Goal: Task Accomplishment & Management: Complete application form

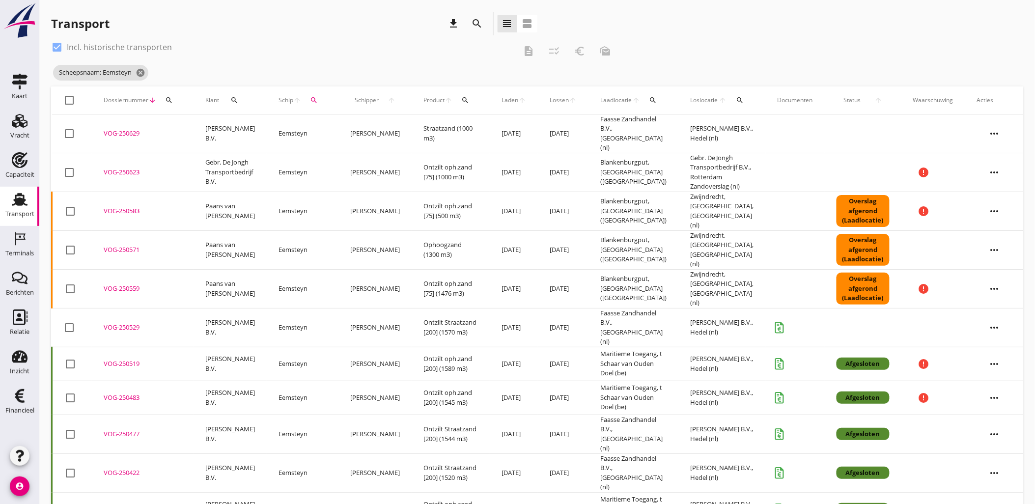
click at [472, 24] on icon "search" at bounding box center [478, 24] width 12 height 12
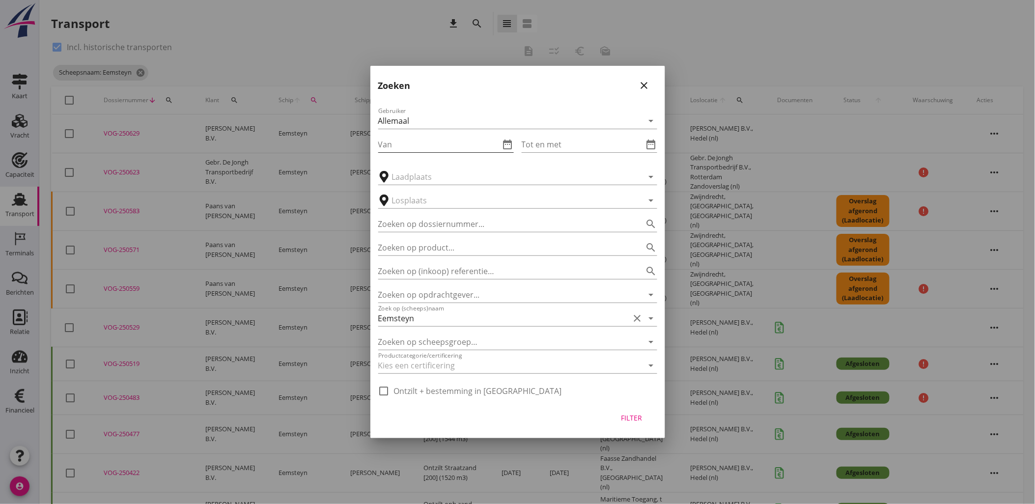
click at [507, 143] on icon "date_range" at bounding box center [508, 145] width 12 height 12
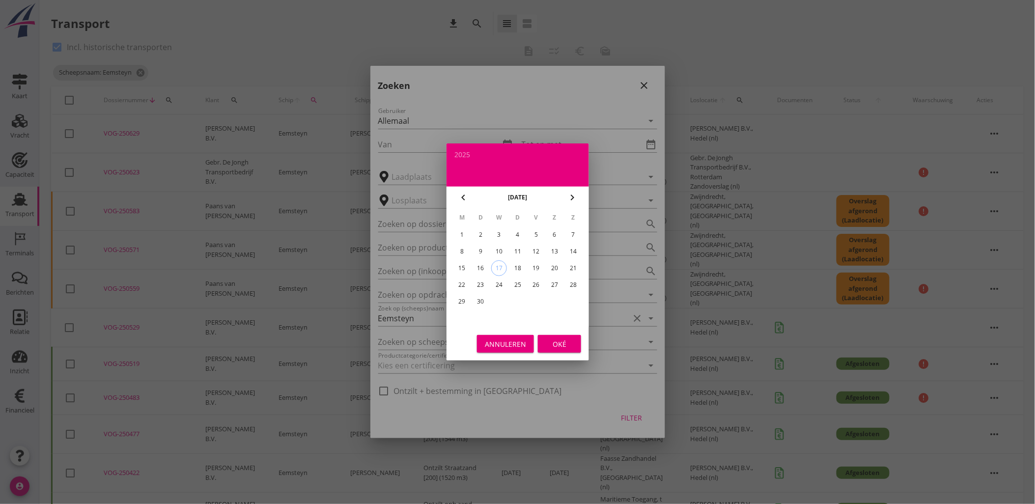
click at [554, 234] on div "6" at bounding box center [555, 235] width 16 height 16
type input "2025-09-06"
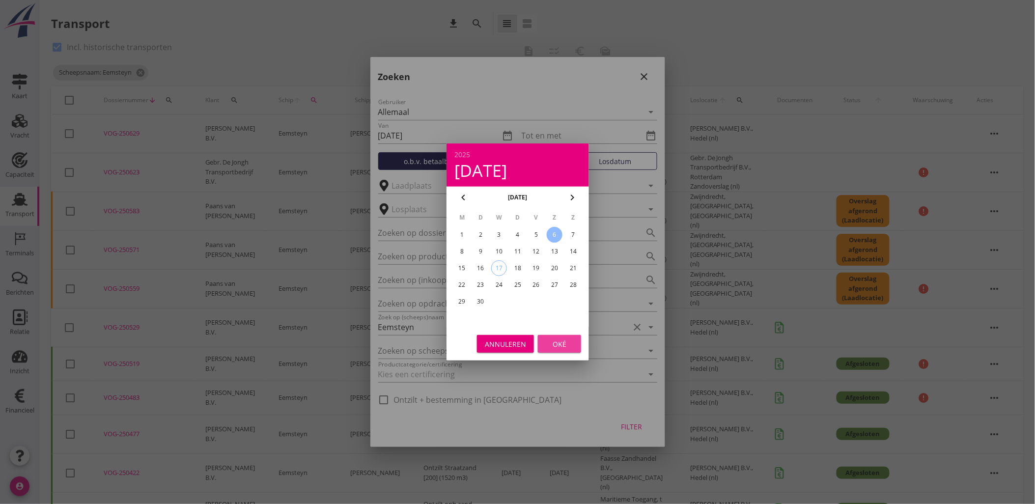
click at [561, 341] on div "Oké" at bounding box center [560, 344] width 28 height 10
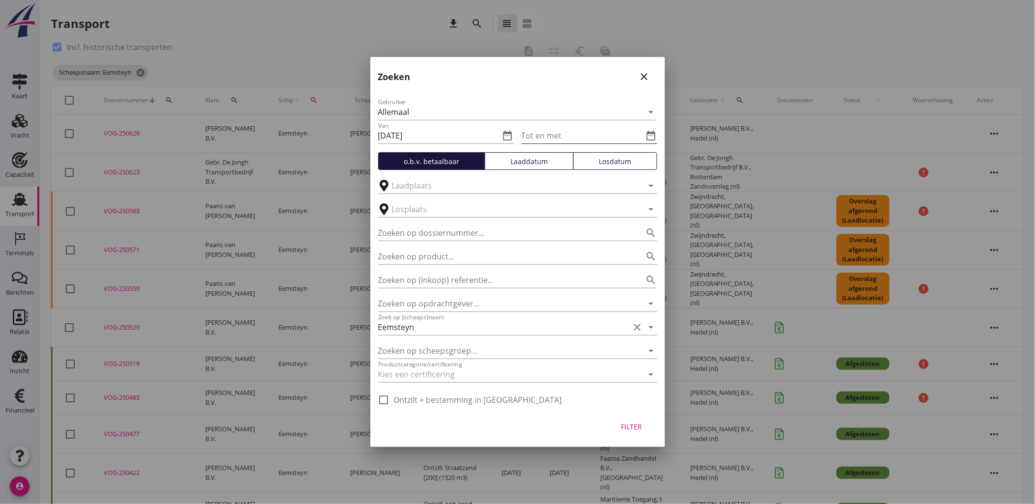
click at [648, 136] on icon "date_range" at bounding box center [652, 136] width 12 height 12
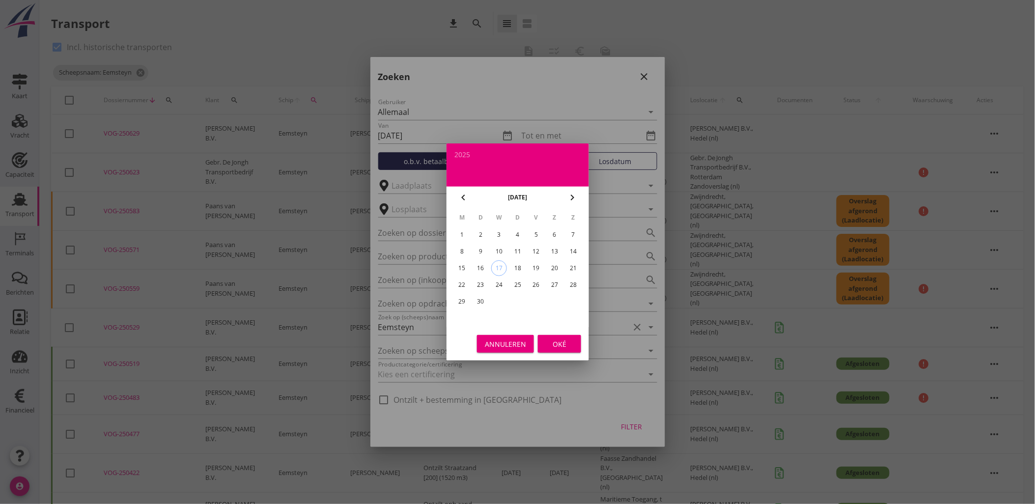
click at [573, 254] on div "14" at bounding box center [574, 252] width 16 height 16
type input "2025-09-14"
click at [558, 346] on div "Oké" at bounding box center [560, 344] width 28 height 10
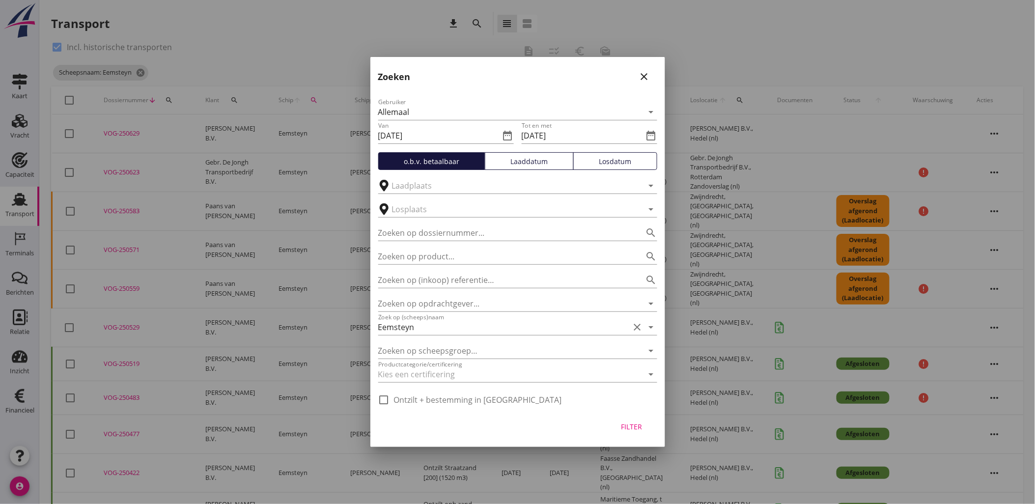
click at [542, 163] on div "Laaddatum" at bounding box center [529, 161] width 80 height 10
click at [635, 430] on div "Filter" at bounding box center [632, 427] width 28 height 10
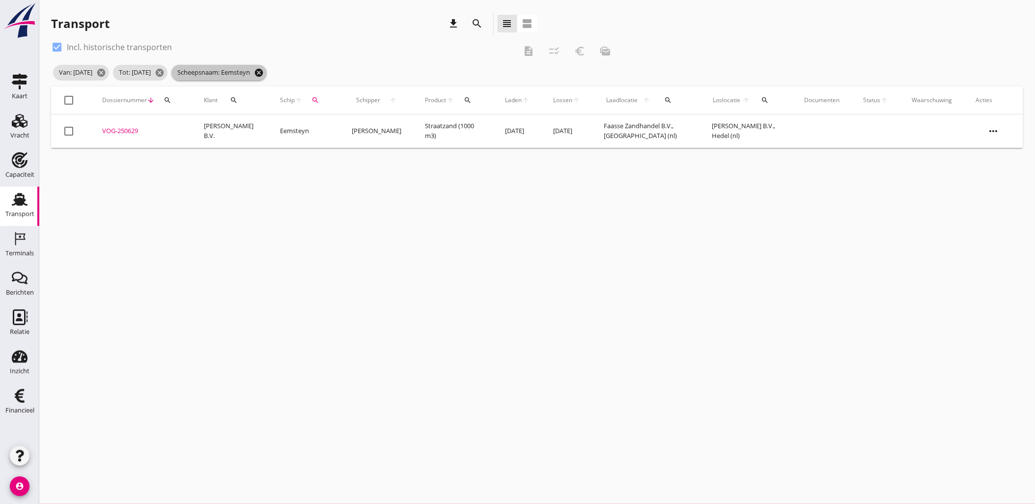
click at [264, 71] on icon "cancel" at bounding box center [259, 73] width 10 height 10
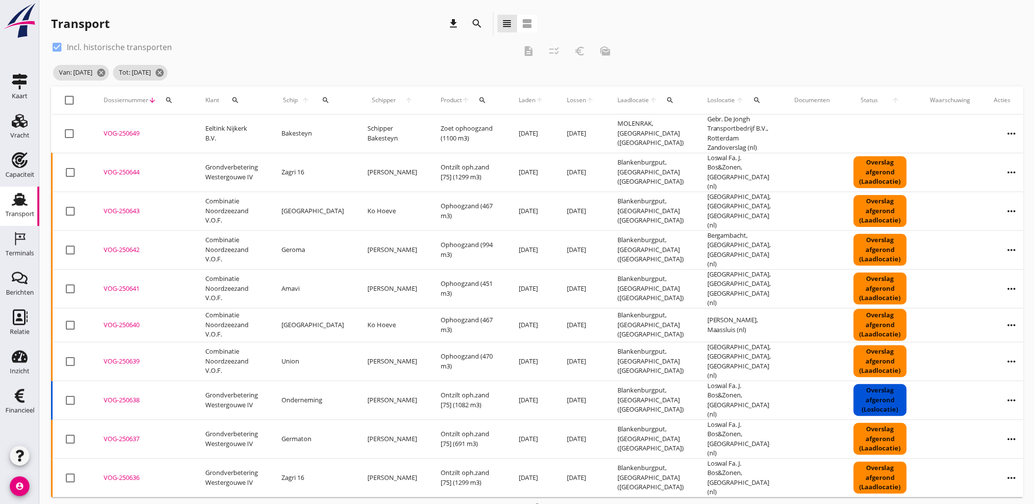
click at [507, 105] on th "Laden arrow_upward" at bounding box center [531, 100] width 48 height 28
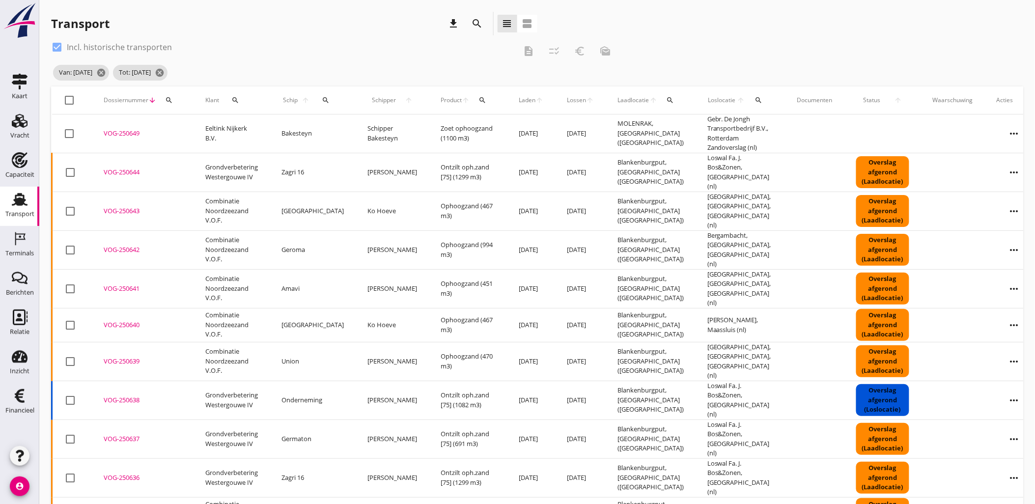
click at [519, 100] on span "Laden" at bounding box center [527, 100] width 17 height 9
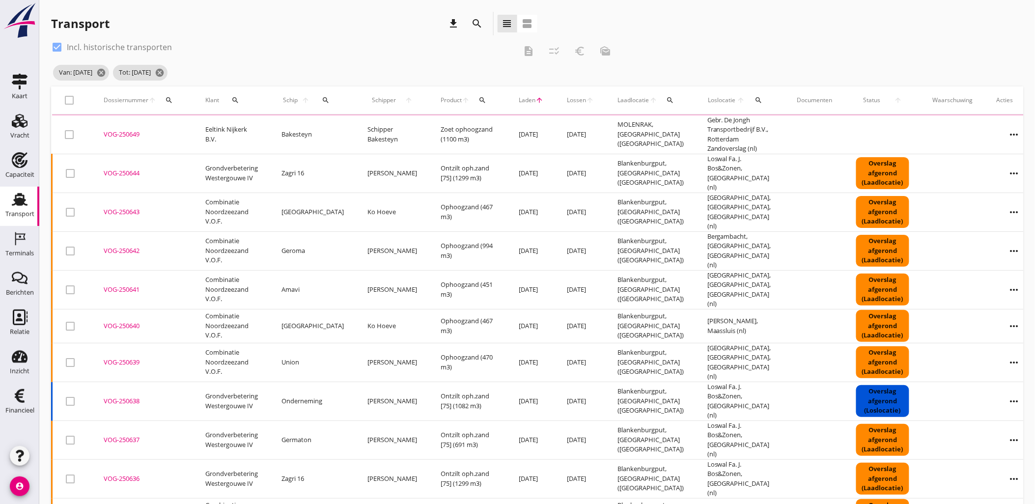
click at [519, 100] on span "Laden" at bounding box center [527, 100] width 17 height 9
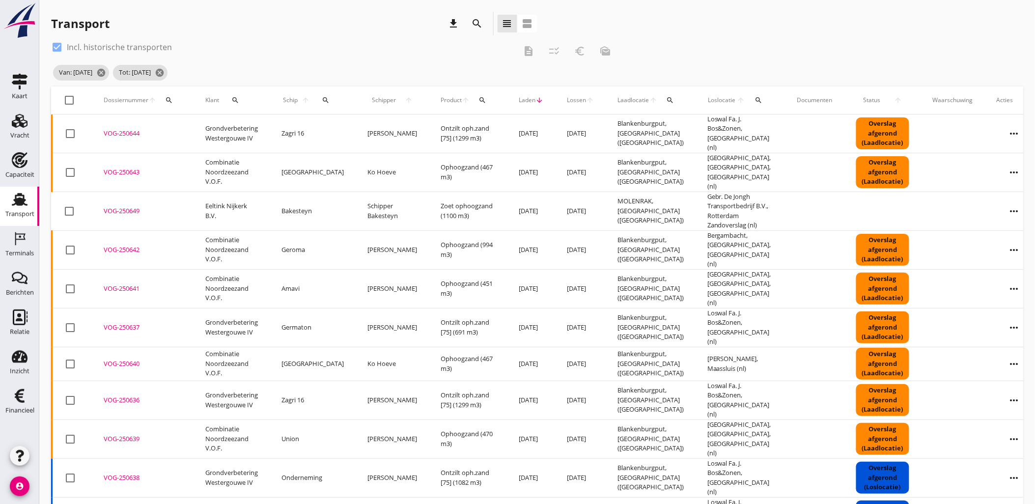
click at [519, 100] on span "Laden" at bounding box center [527, 100] width 17 height 9
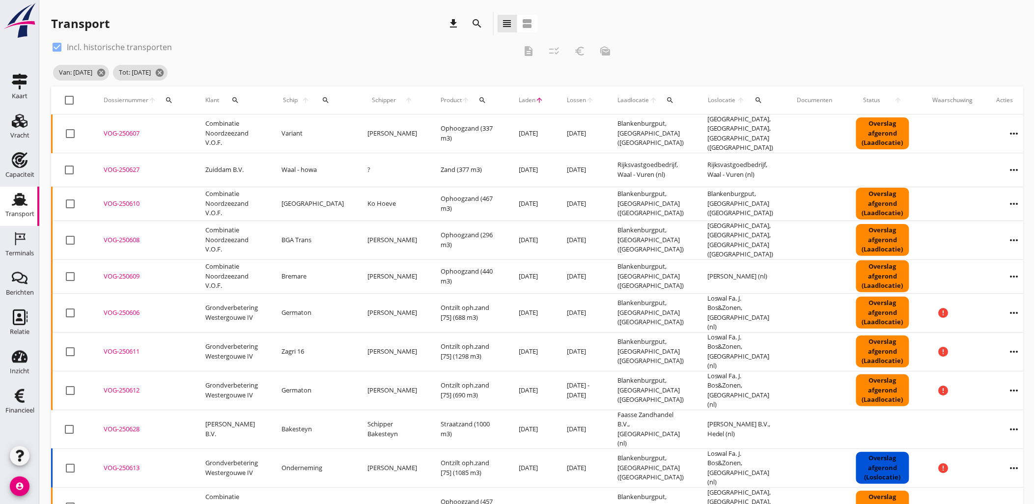
drag, startPoint x: 130, startPoint y: 369, endPoint x: 163, endPoint y: 318, distance: 60.4
click at [130, 386] on div "VOG-250612" at bounding box center [143, 391] width 78 height 10
click at [136, 165] on div "VOG-250627" at bounding box center [143, 170] width 78 height 10
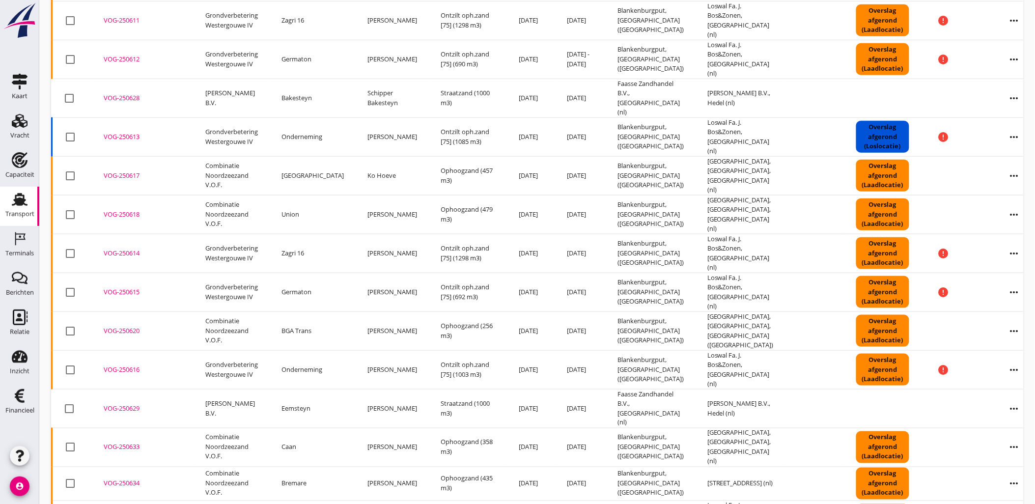
scroll to position [386, 0]
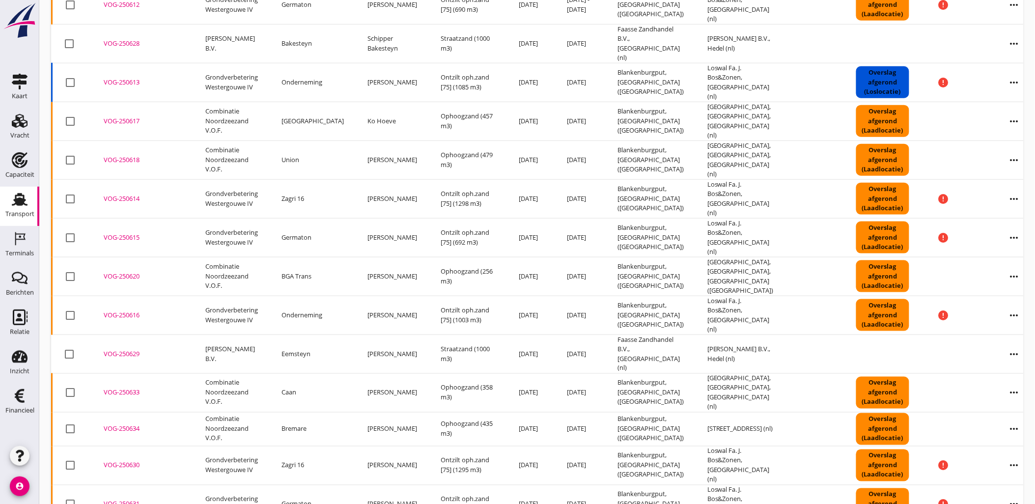
click at [116, 311] on div "VOG-250616" at bounding box center [143, 316] width 78 height 10
click at [115, 39] on div "VOG-250628" at bounding box center [143, 44] width 78 height 10
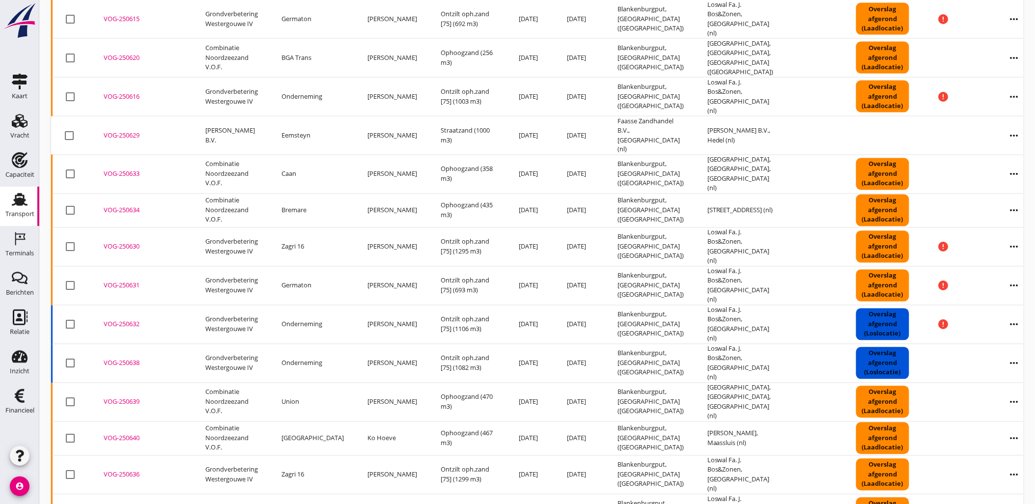
scroll to position [659, 0]
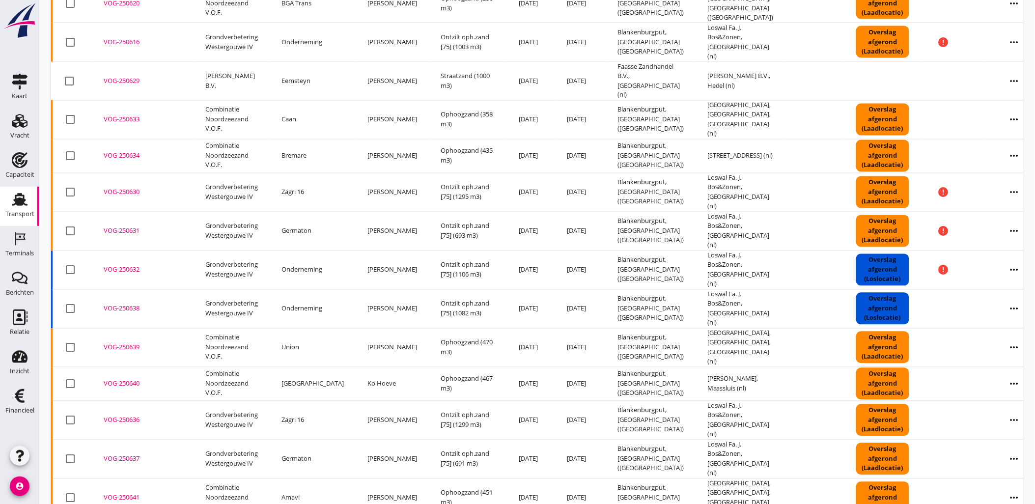
drag, startPoint x: 115, startPoint y: 15, endPoint x: 128, endPoint y: 6, distance: 15.5
click at [115, 76] on div "VOG-250629" at bounding box center [143, 81] width 78 height 10
click at [128, 265] on div "VOG-250632" at bounding box center [143, 270] width 78 height 10
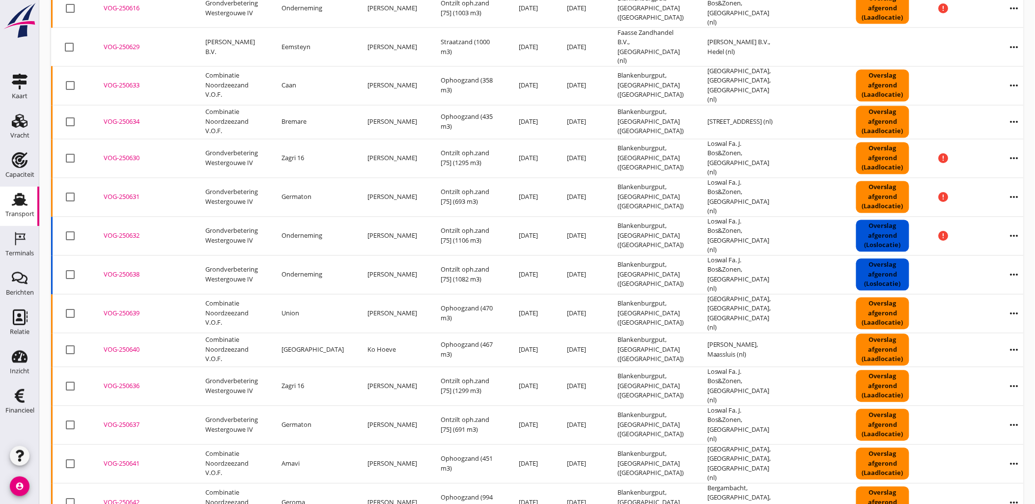
scroll to position [712, 0]
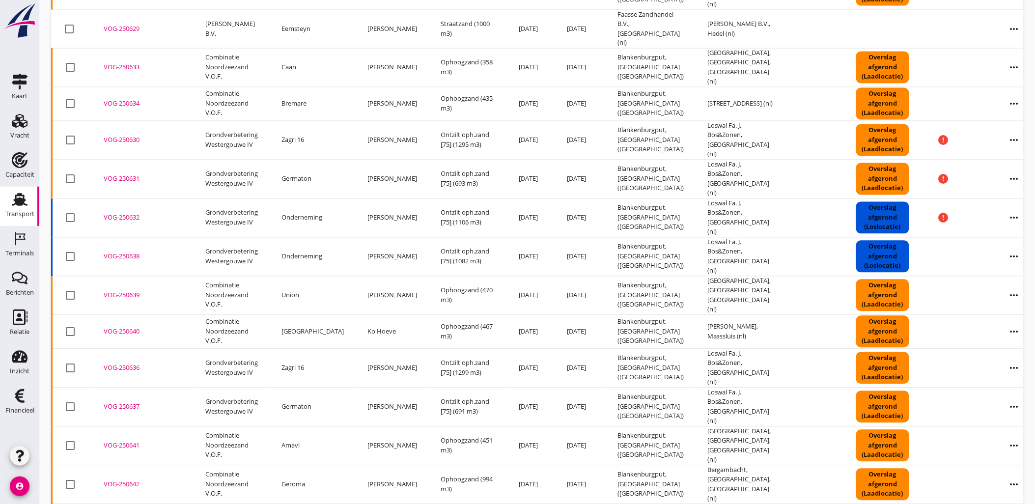
click at [130, 441] on div "VOG-250641" at bounding box center [143, 446] width 78 height 10
click at [122, 480] on div "VOG-250642" at bounding box center [143, 485] width 78 height 10
click at [128, 441] on div "VOG-250641" at bounding box center [143, 446] width 78 height 10
click at [1001, 432] on icon "more_horiz" at bounding box center [1015, 446] width 28 height 28
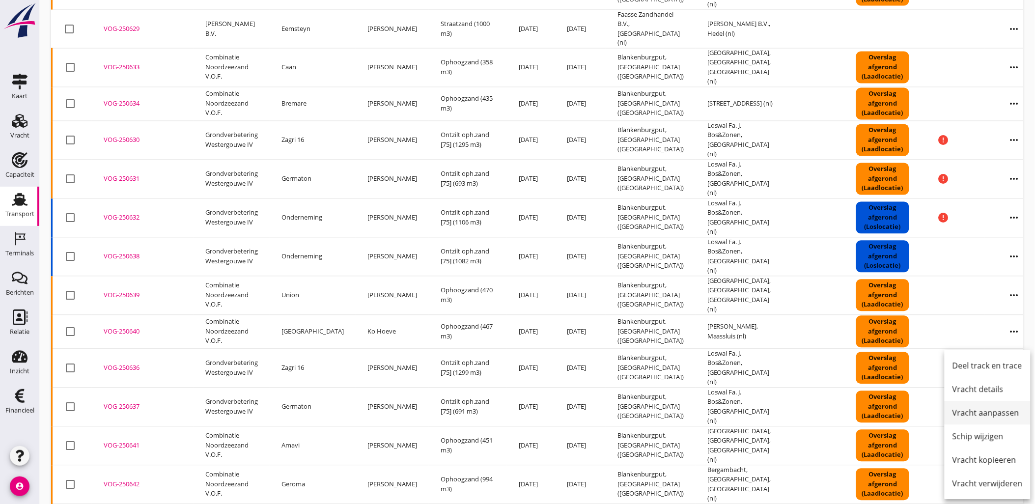
click at [994, 411] on div "Vracht aanpassen" at bounding box center [988, 413] width 70 height 12
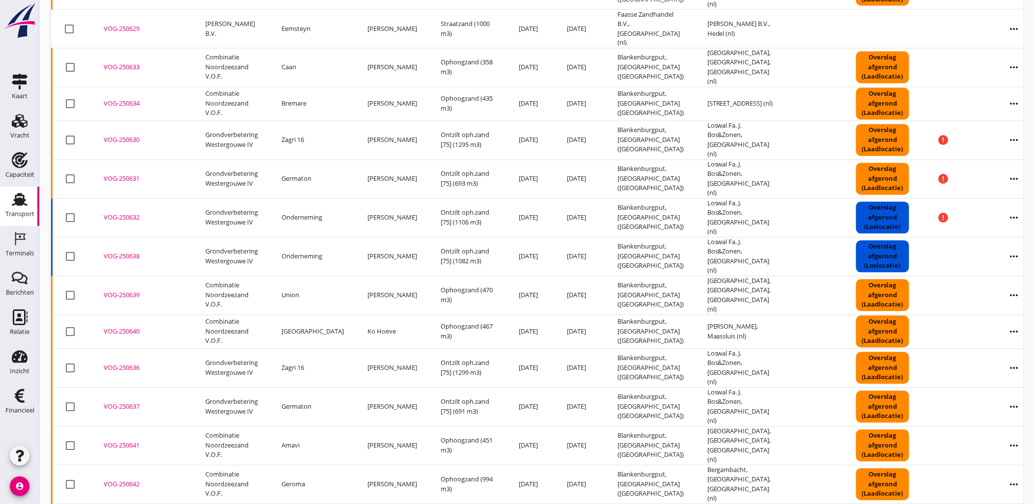
click at [135, 441] on div "VOG-250641" at bounding box center [143, 446] width 78 height 10
click at [1001, 471] on icon "more_horiz" at bounding box center [1015, 485] width 28 height 28
drag, startPoint x: 431, startPoint y: 344, endPoint x: 356, endPoint y: 342, distance: 75.2
click at [431, 426] on td "Ophoogzand (451 m3)" at bounding box center [468, 445] width 78 height 39
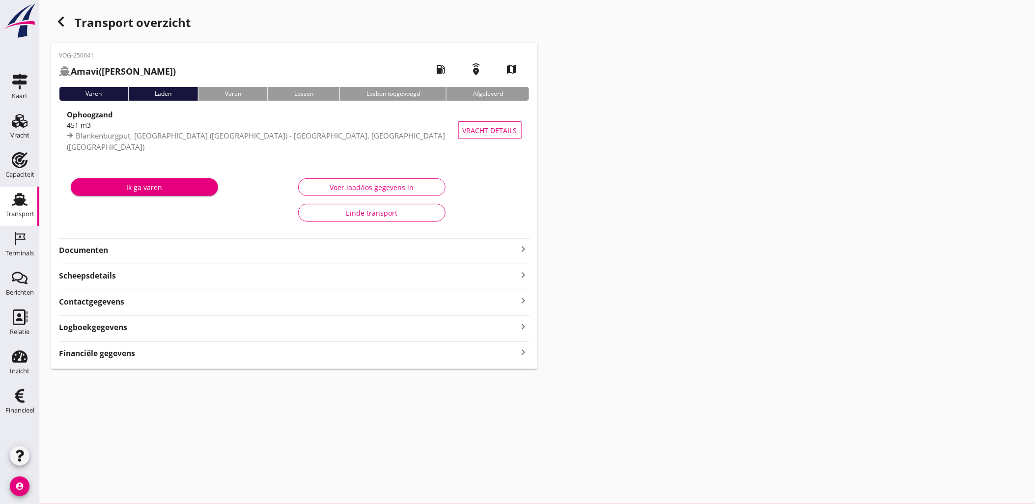
click at [67, 23] on div "button" at bounding box center [61, 22] width 20 height 20
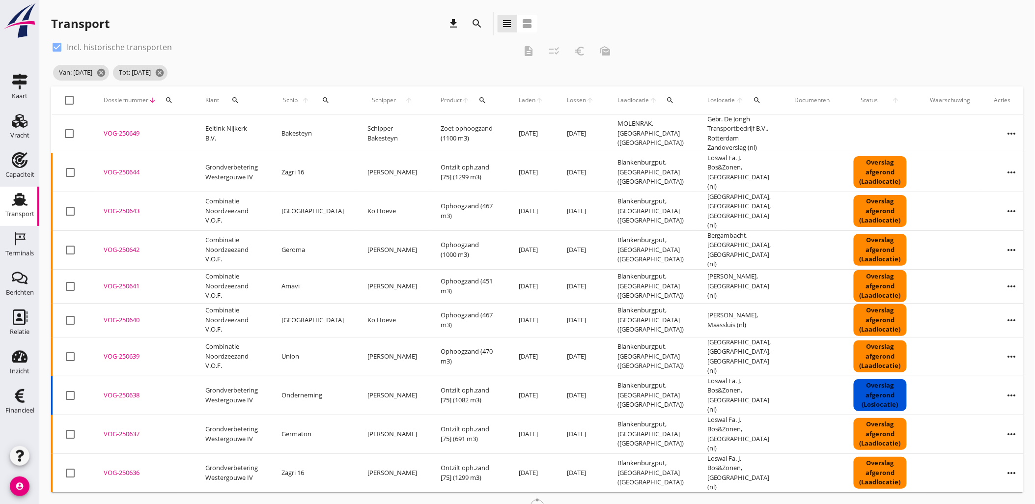
click at [519, 97] on span "Laden" at bounding box center [527, 100] width 17 height 9
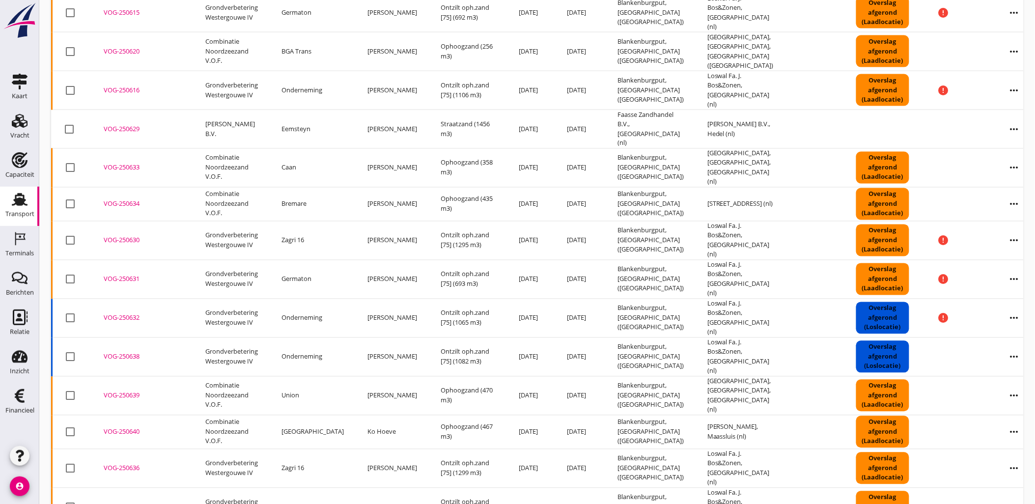
scroll to position [676, 0]
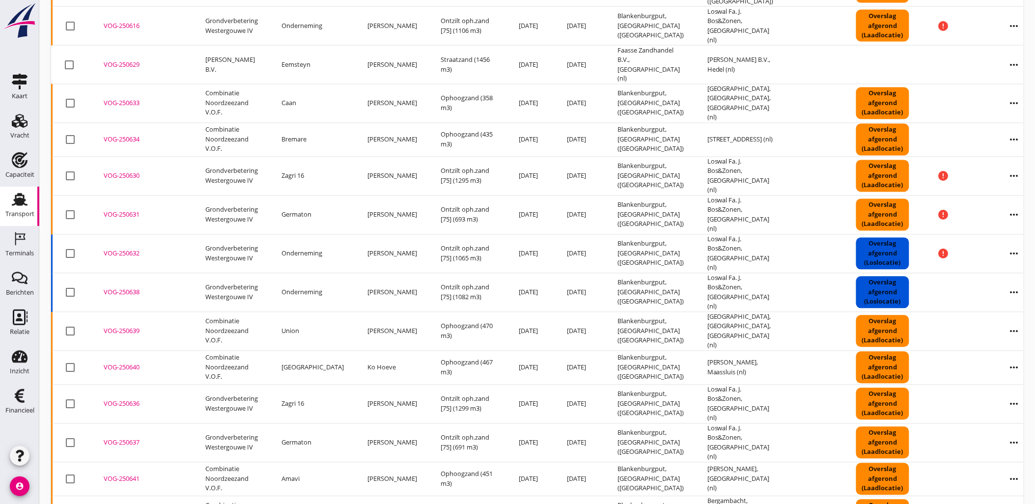
click at [131, 474] on div "VOG-250641" at bounding box center [143, 479] width 78 height 10
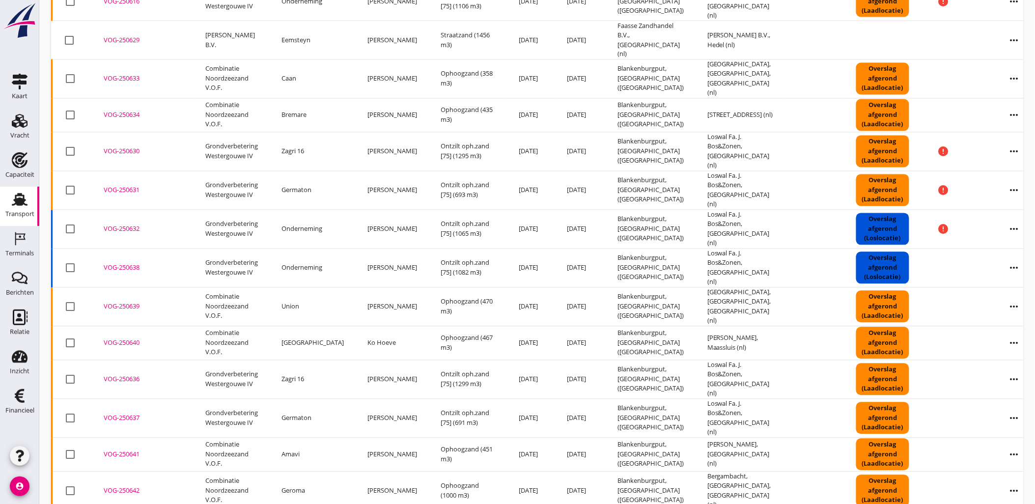
scroll to position [712, 0]
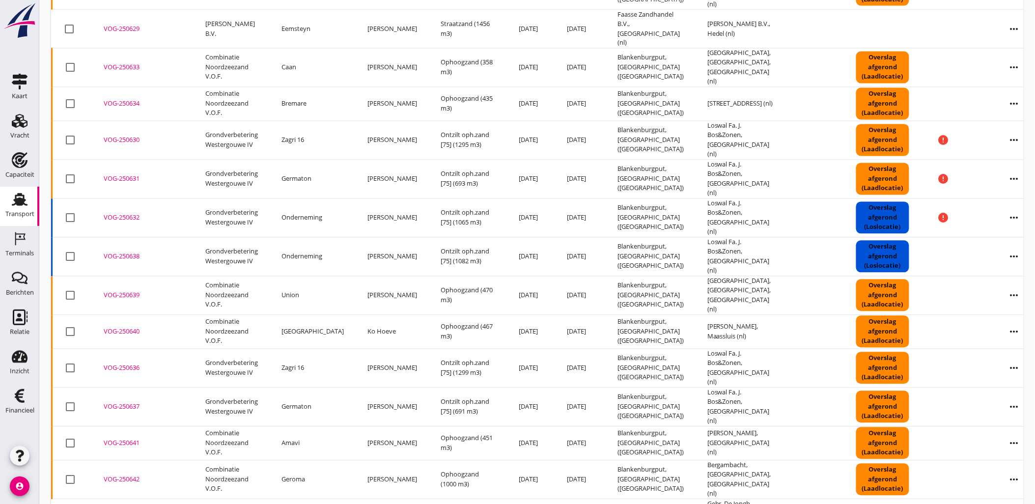
click at [124, 475] on div "VOG-250642" at bounding box center [143, 480] width 78 height 10
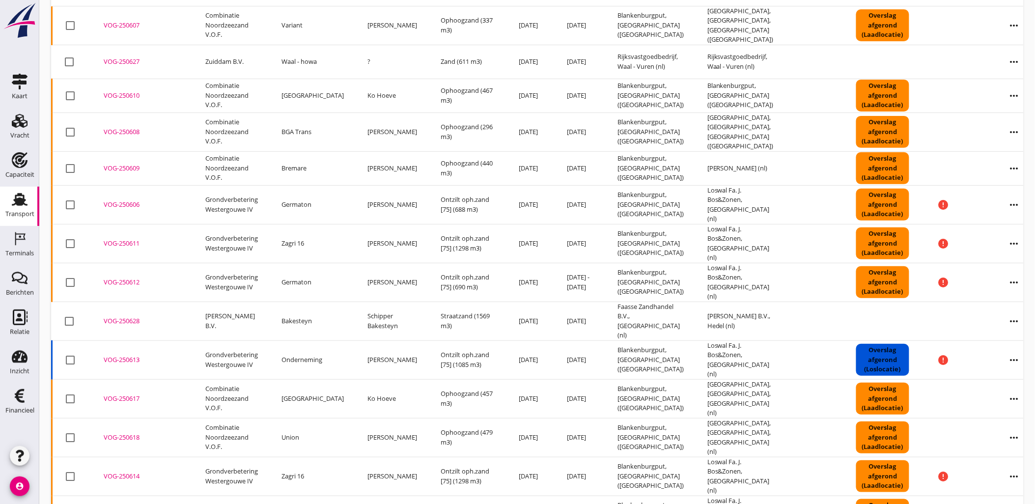
scroll to position [0, 0]
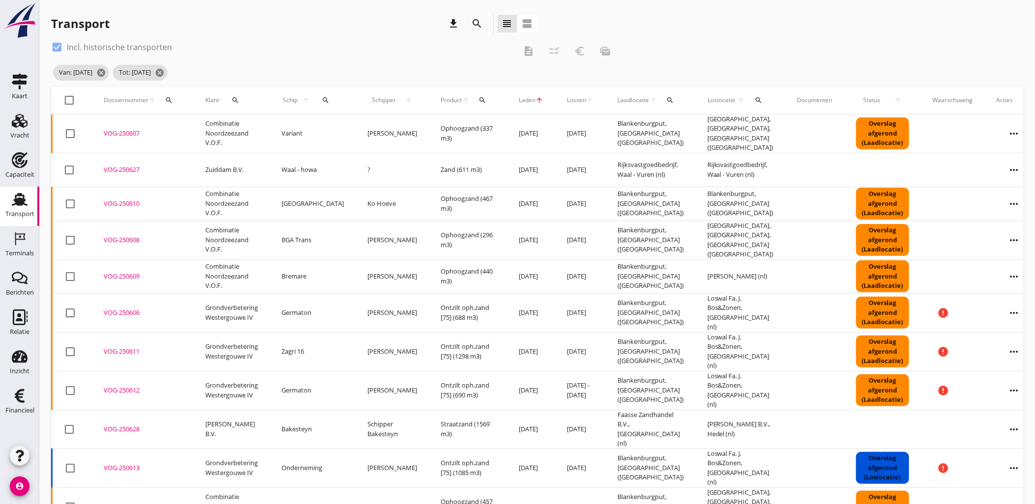
click at [73, 100] on div at bounding box center [69, 100] width 17 height 17
checkbox input "true"
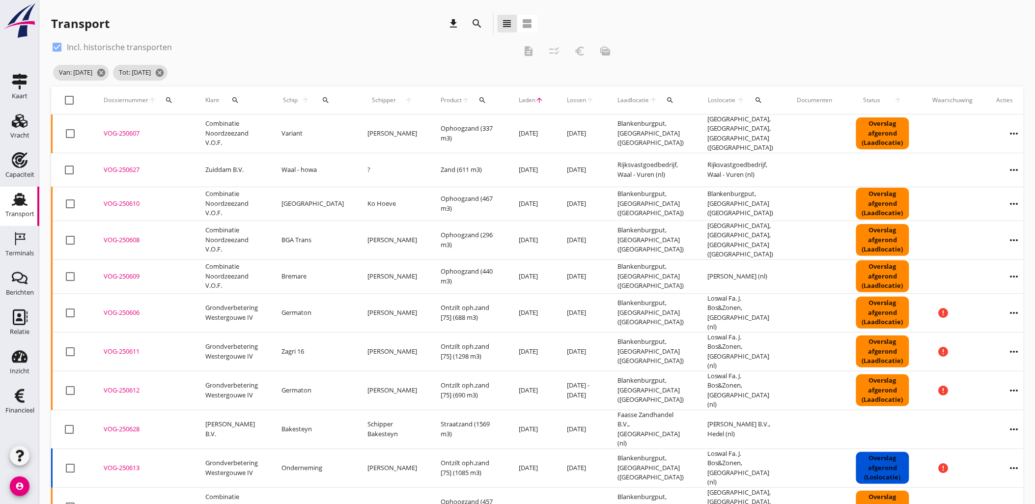
checkbox input "true"
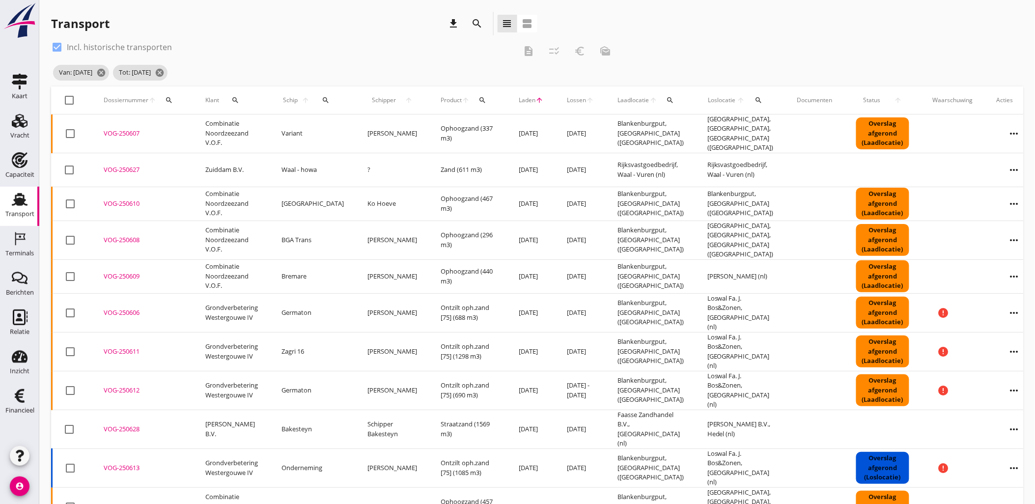
checkbox input "true"
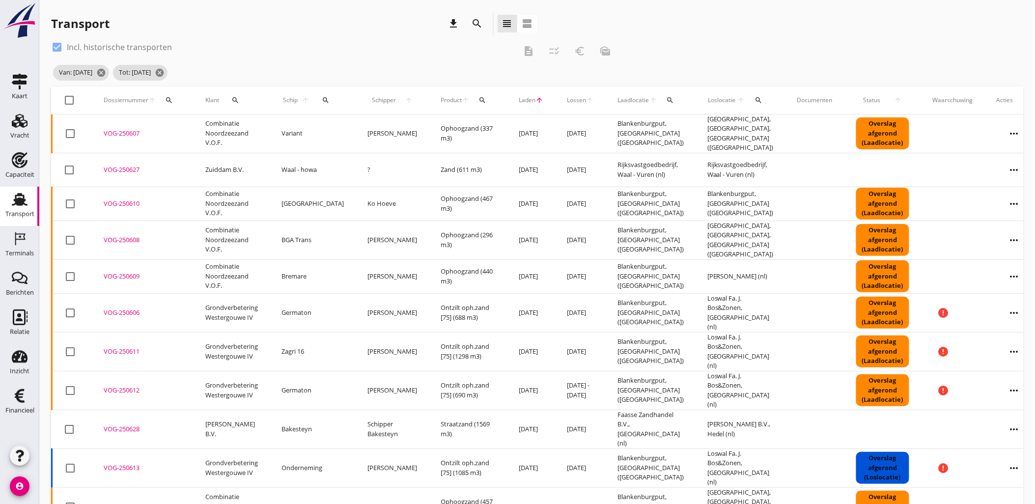
checkbox input "true"
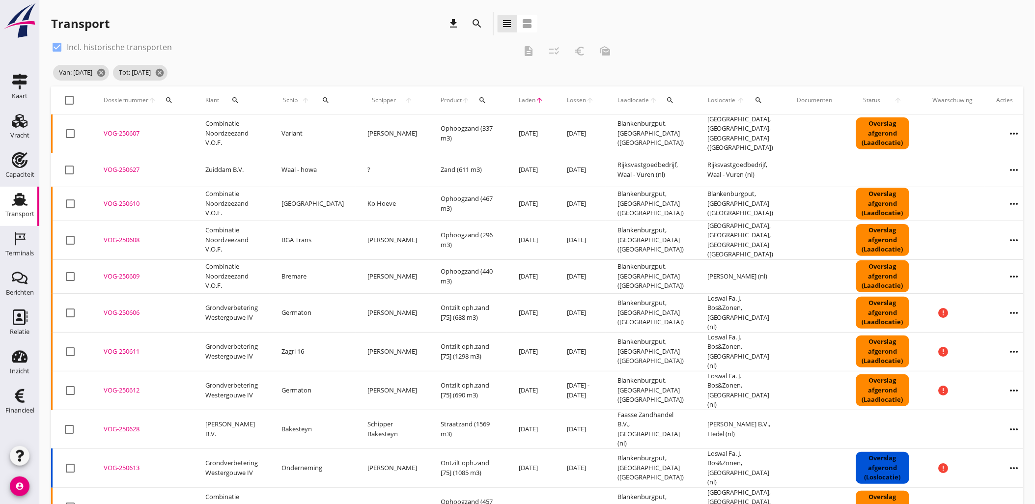
checkbox input "true"
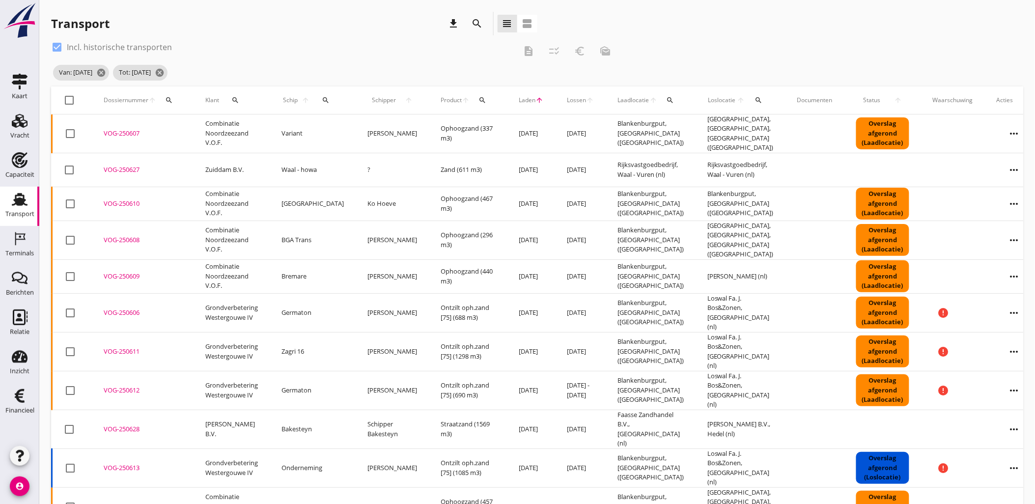
checkbox input "true"
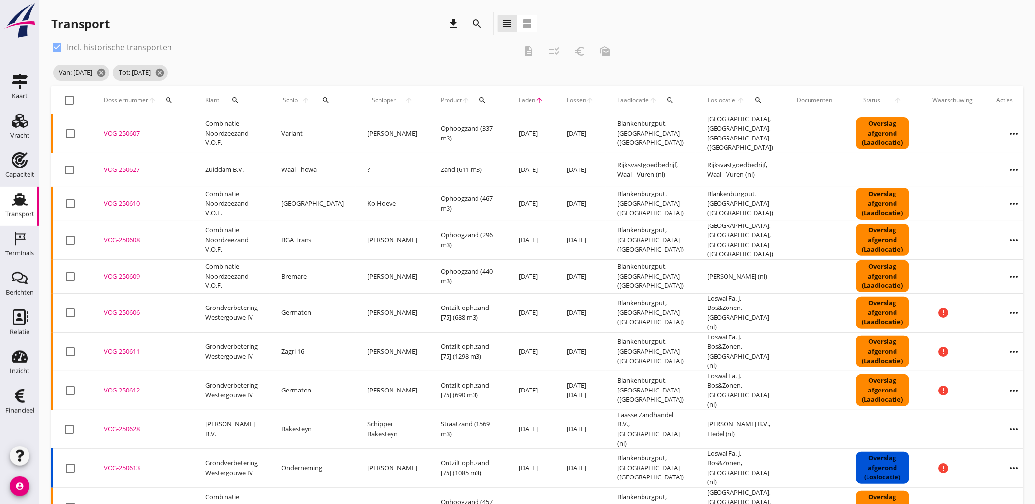
checkbox input "true"
click at [551, 49] on icon "checklist_rtl" at bounding box center [554, 51] width 12 height 12
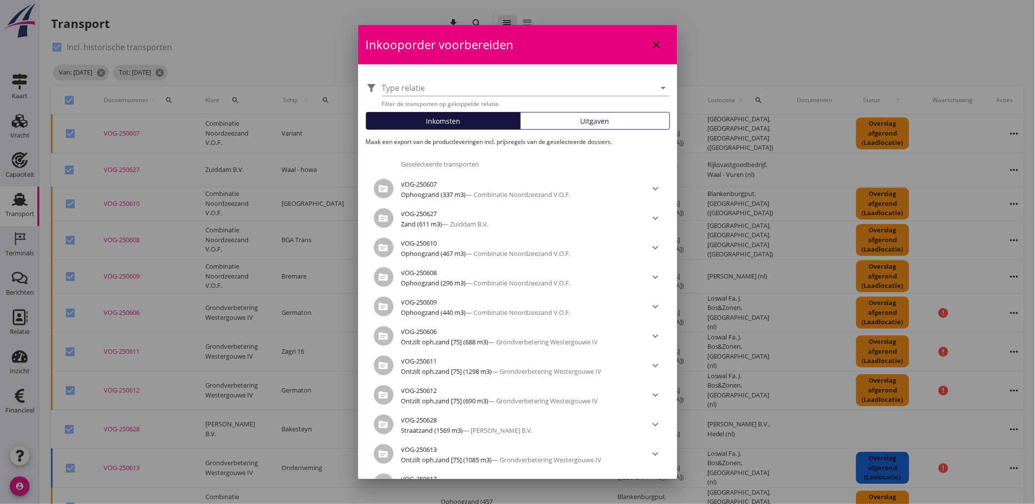
click at [626, 123] on div "Uitgaven" at bounding box center [595, 121] width 141 height 10
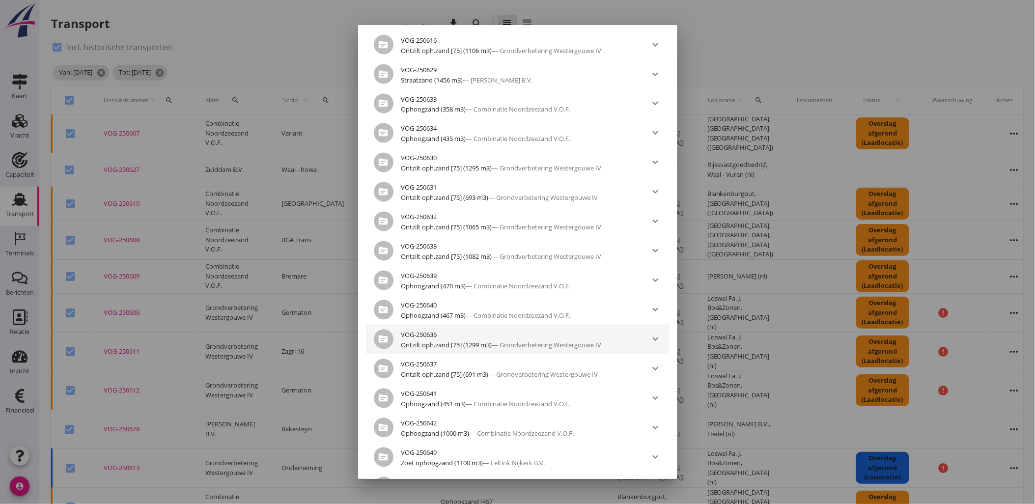
scroll to position [725, 0]
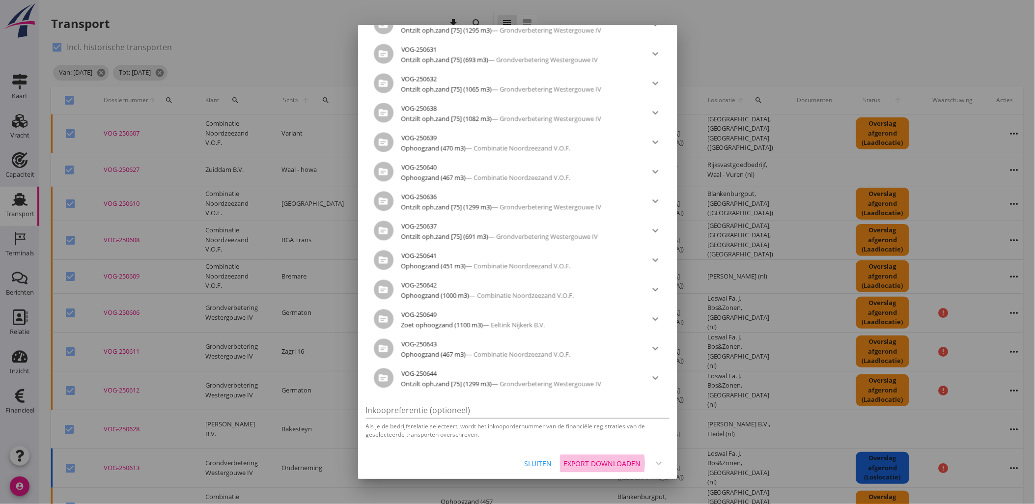
click at [593, 469] on button "Export downloaden" at bounding box center [603, 464] width 86 height 18
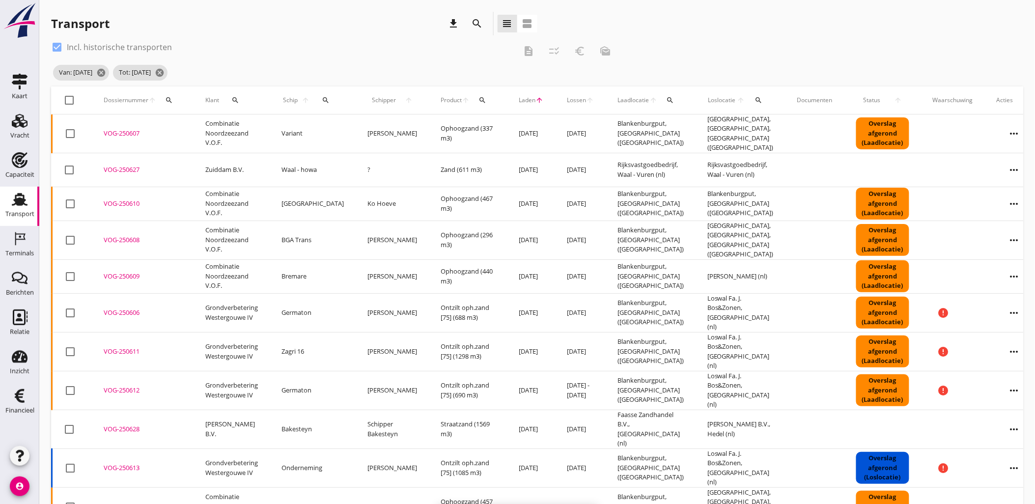
checkbox input "false"
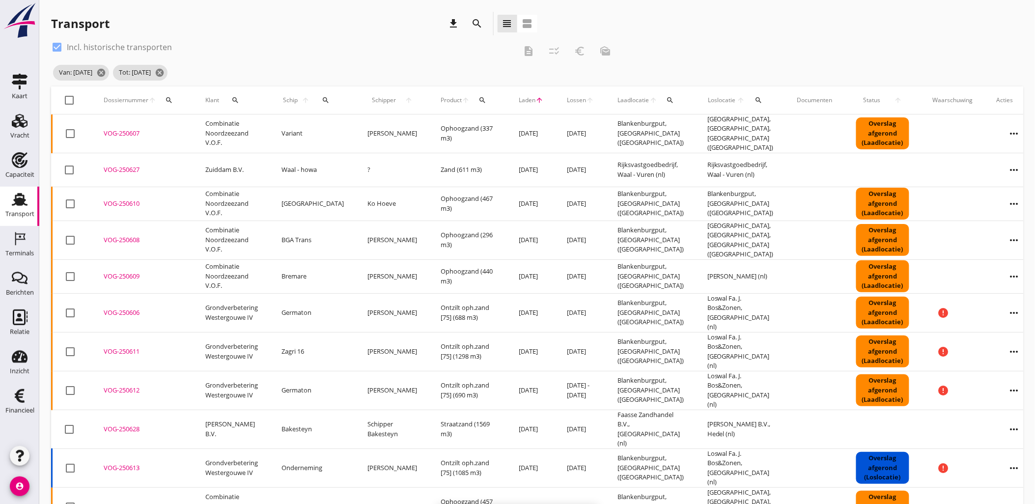
checkbox input "false"
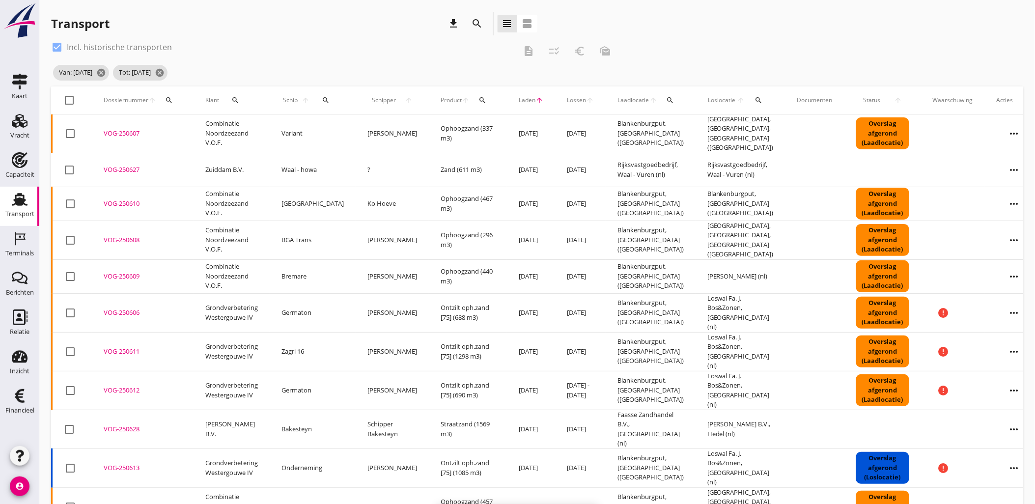
checkbox input "false"
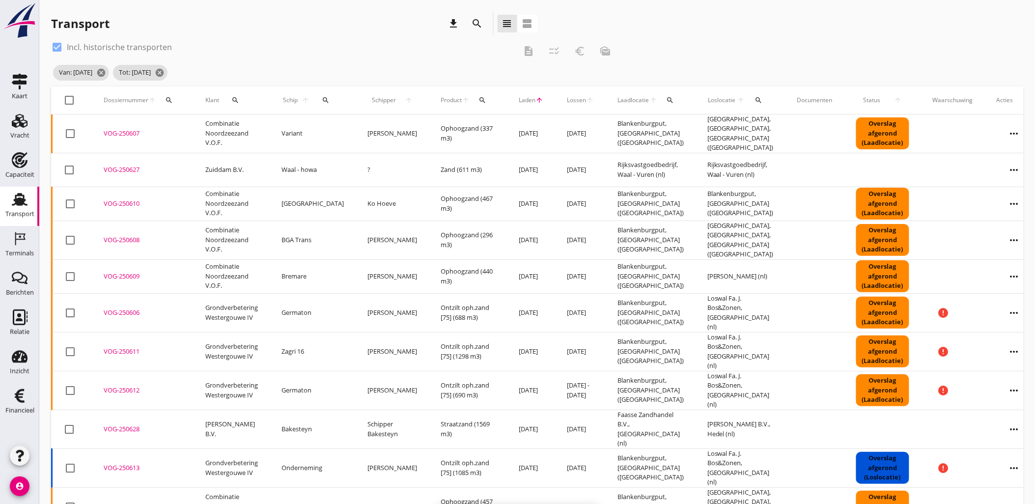
checkbox input "false"
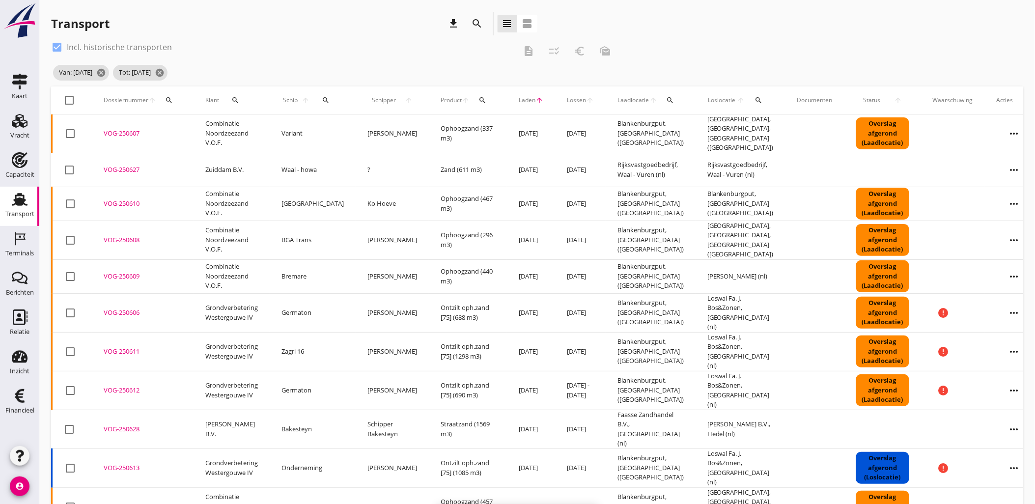
checkbox input "false"
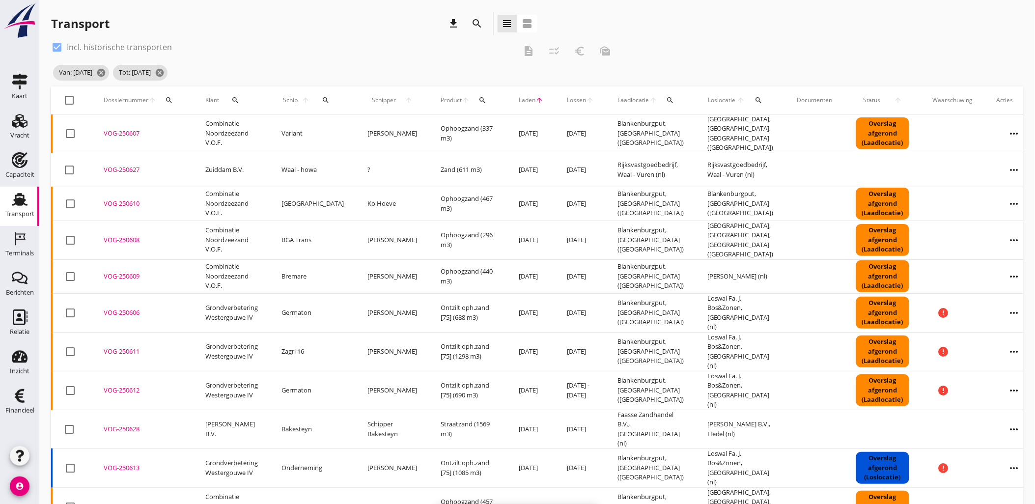
checkbox input "false"
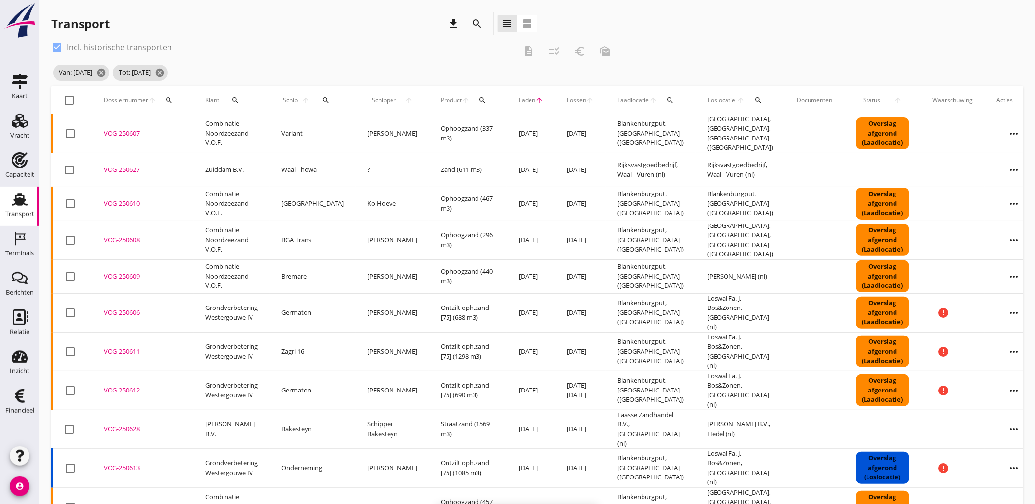
checkbox input "false"
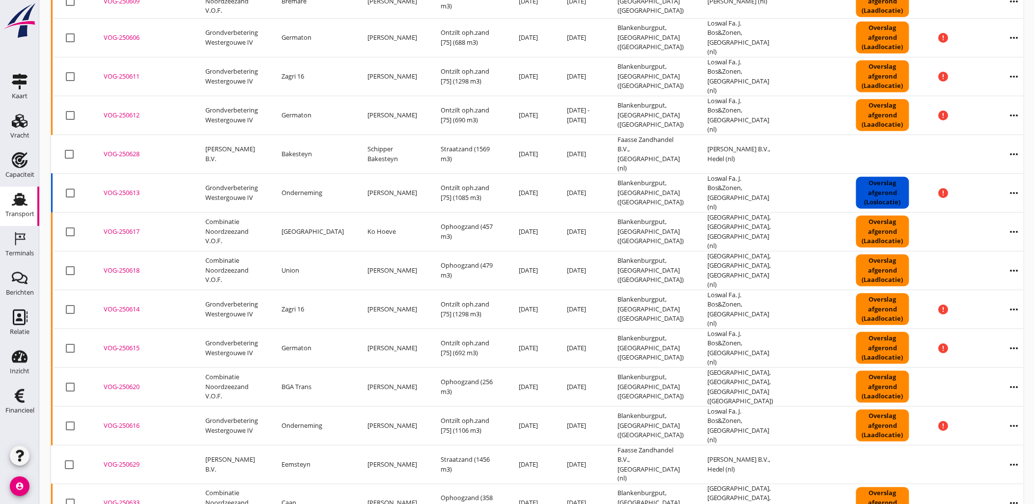
scroll to position [0, 0]
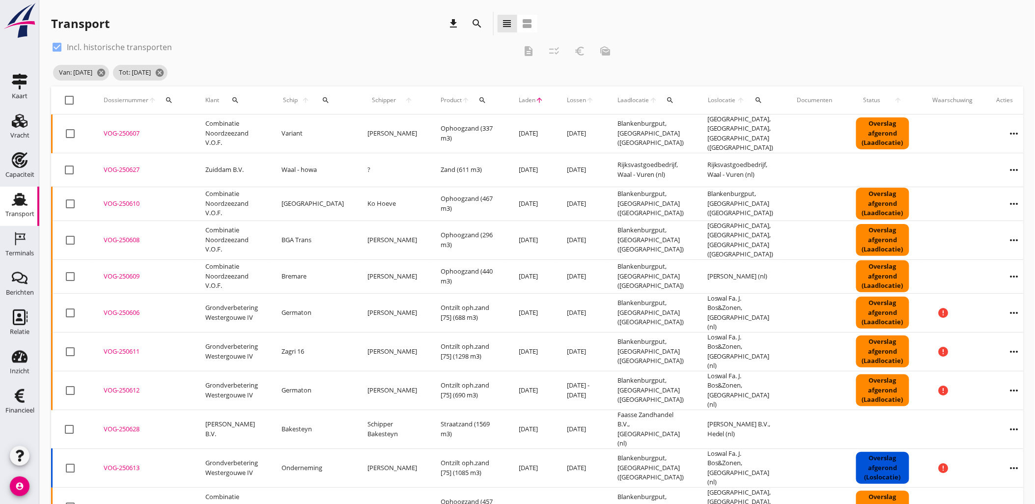
click at [232, 49] on div "check_box Incl. historische transporten" at bounding box center [283, 47] width 465 height 16
click at [271, 60] on div "check_box Incl. historische transporten description checklist_rtl euro_symbol m…" at bounding box center [334, 51] width 567 height 24
click at [557, 50] on div "check_box Incl. historische transporten description checklist_rtl euro_symbol m…" at bounding box center [334, 51] width 567 height 24
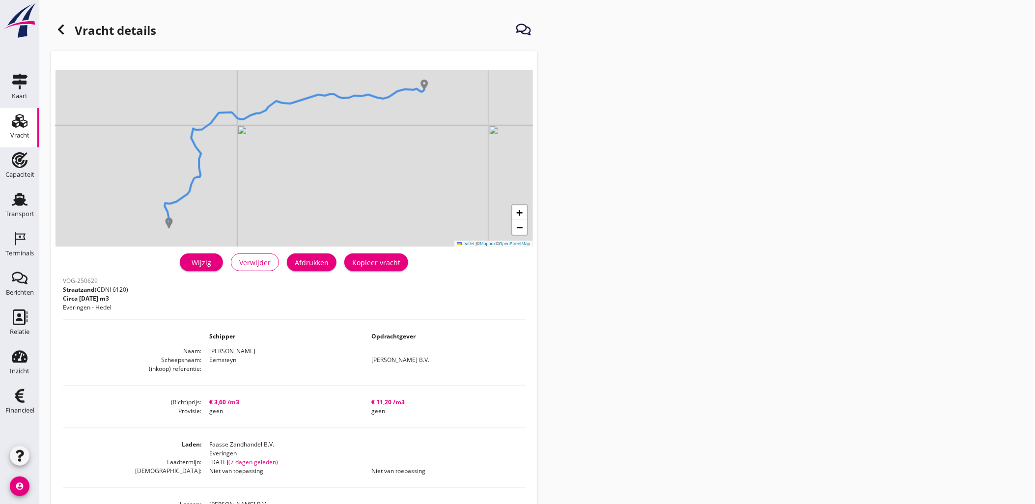
click at [62, 29] on icon at bounding box center [61, 30] width 12 height 12
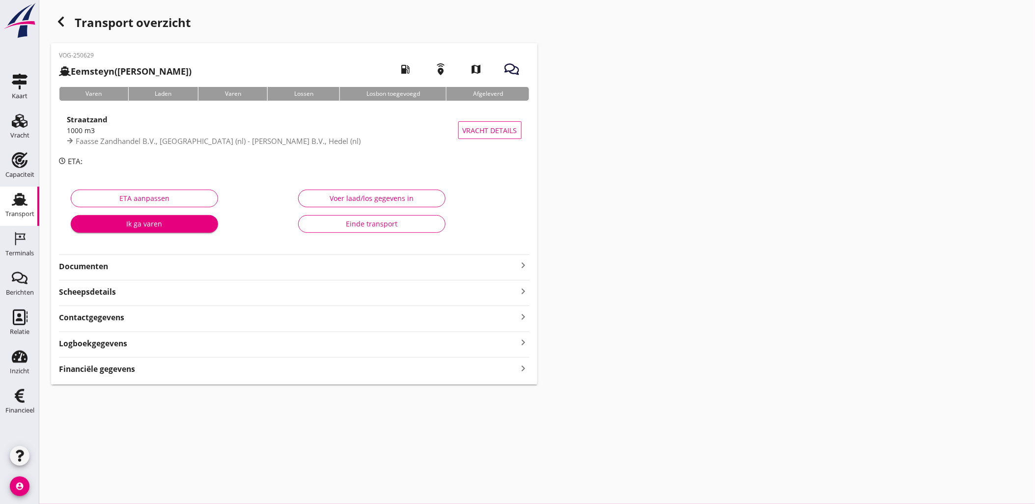
click at [408, 200] on div "Voer laad/los gegevens in" at bounding box center [372, 198] width 131 height 10
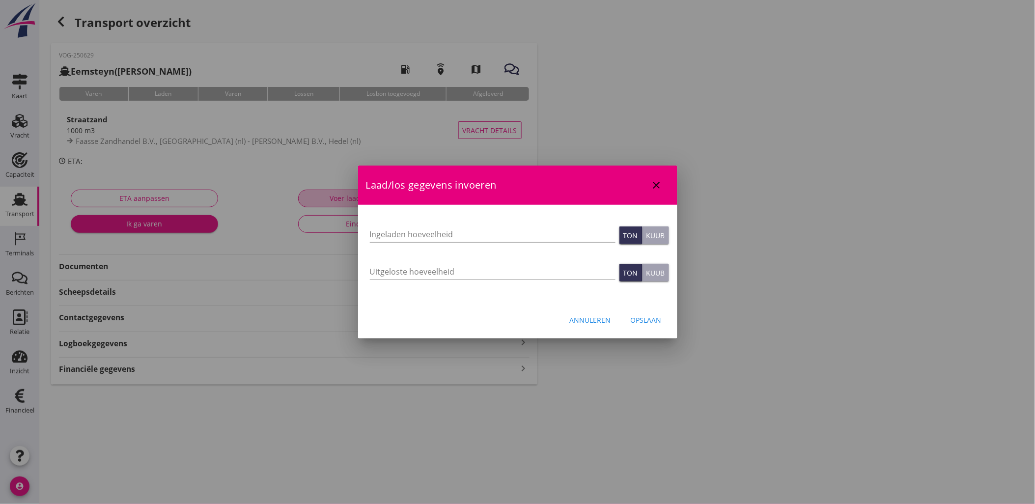
type input "0"
click at [428, 236] on input "Ingeladen hoeveelheid" at bounding box center [493, 235] width 246 height 16
click at [504, 229] on input "Ingeladen hoeveelheid" at bounding box center [493, 235] width 246 height 16
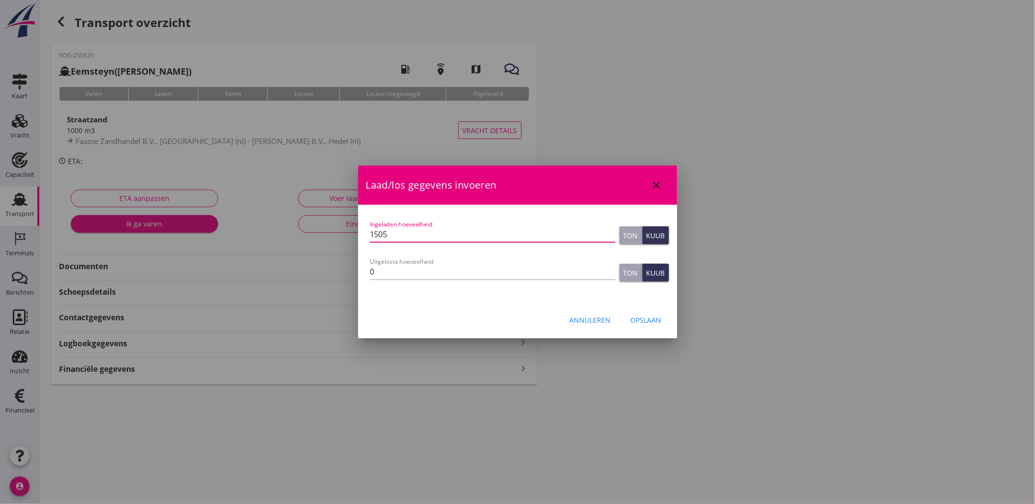
type input "1505"
type button "ton"
type button "cubic"
type input "1456"
type button "ton"
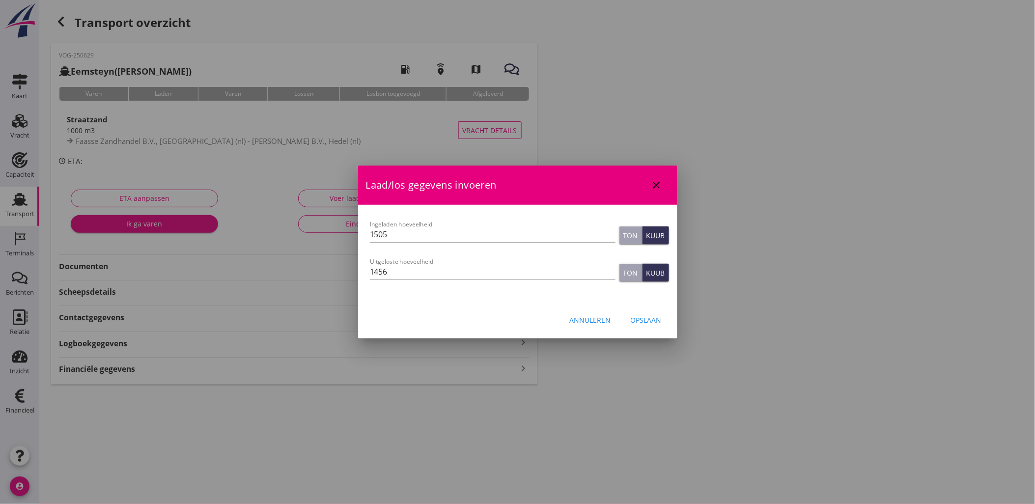
click at [652, 322] on div "Opslaan" at bounding box center [646, 320] width 31 height 10
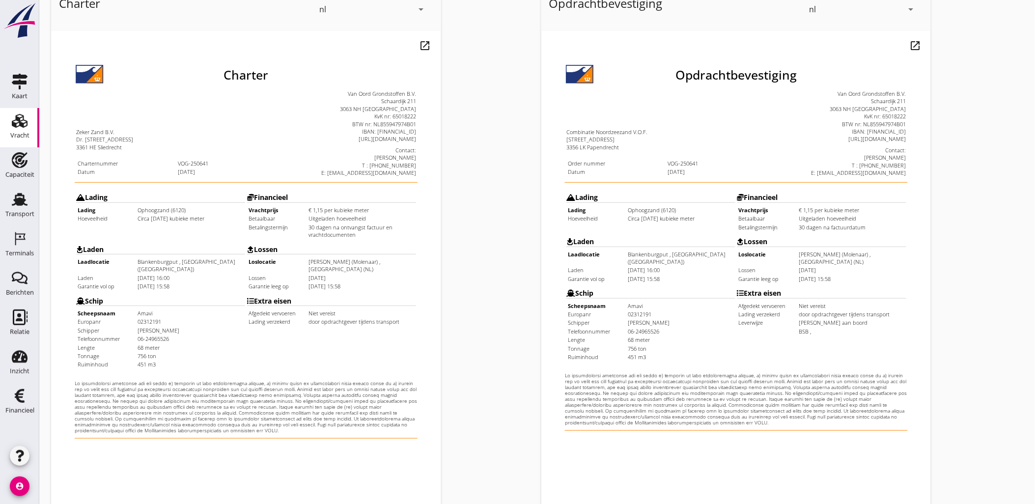
scroll to position [223, 0]
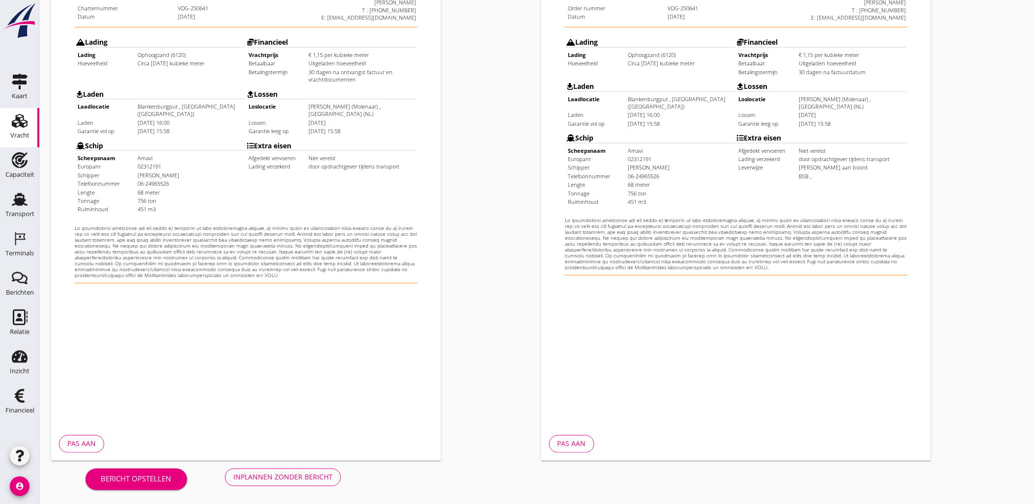
click at [268, 474] on div "Inplannen zonder bericht" at bounding box center [282, 477] width 99 height 10
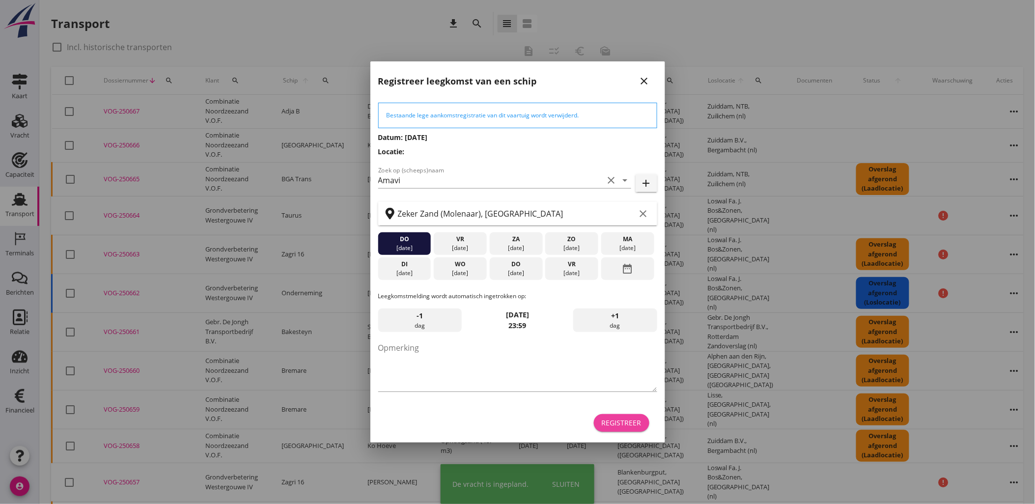
click at [635, 428] on div "Registreer" at bounding box center [622, 423] width 40 height 10
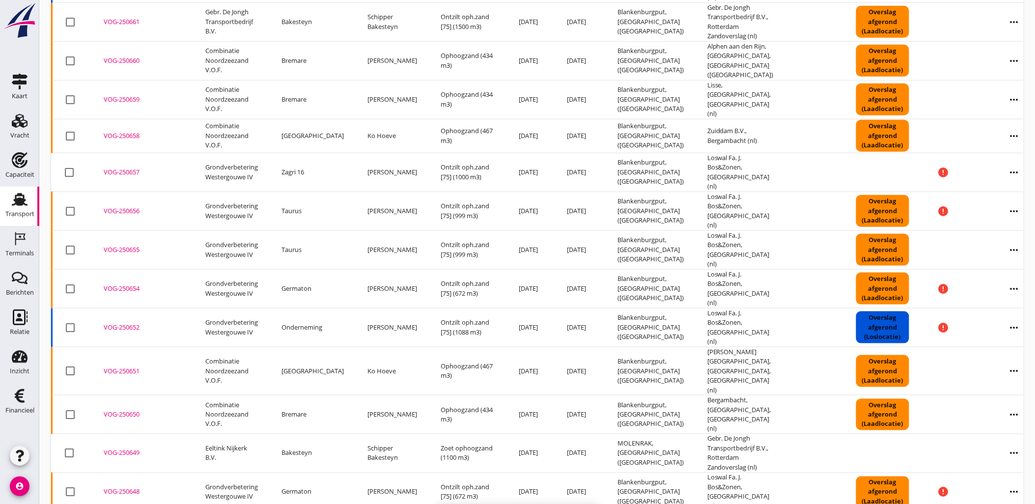
scroll to position [321, 0]
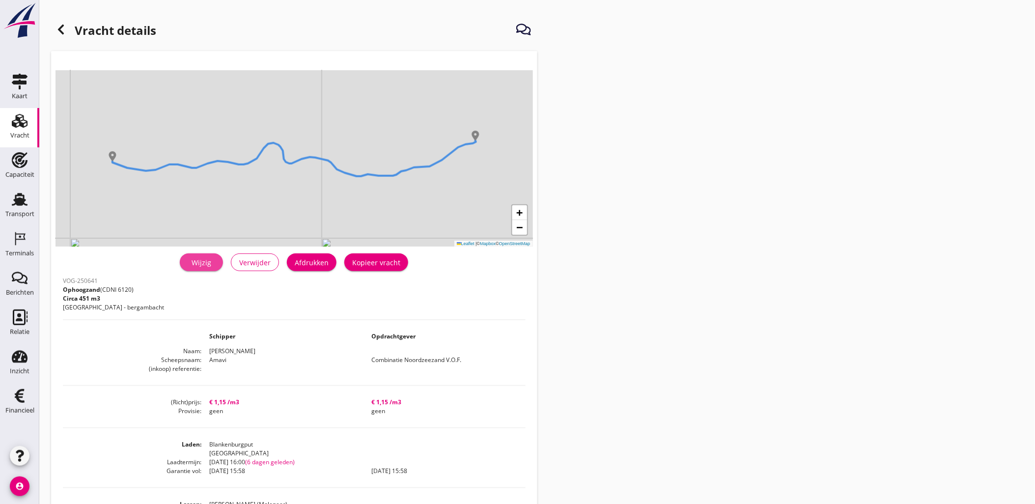
click at [207, 266] on div "Wijzig" at bounding box center [202, 262] width 28 height 10
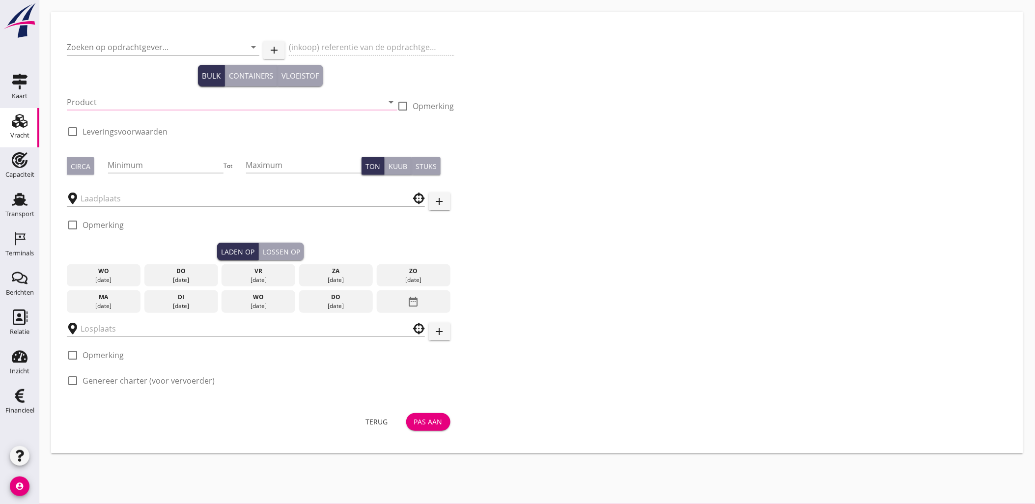
type input "Combinatie Noordzeezand V.O.F."
type input "Ophoogzand (6120)"
type input "1000"
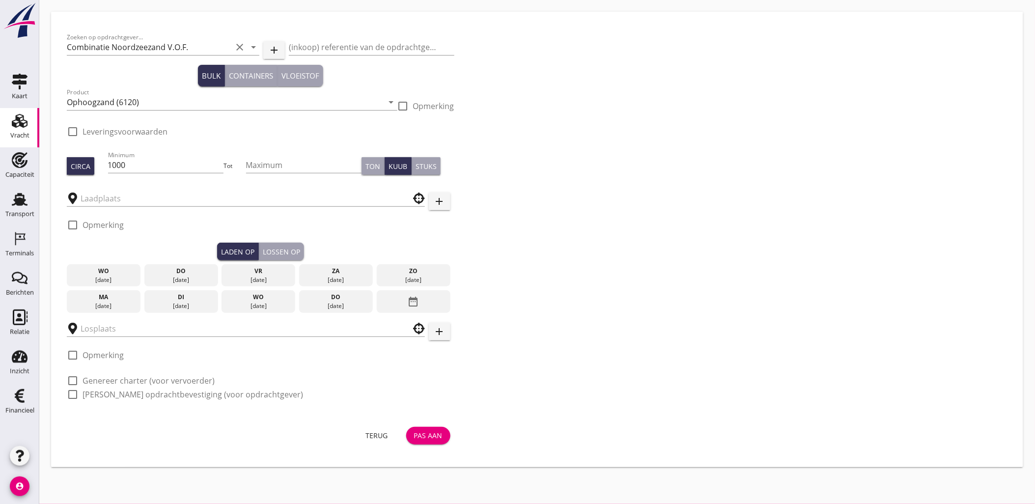
checkbox input "true"
type input "Blankenburgput"
type input "Zeker Zand (Molenaar)"
checkbox input "true"
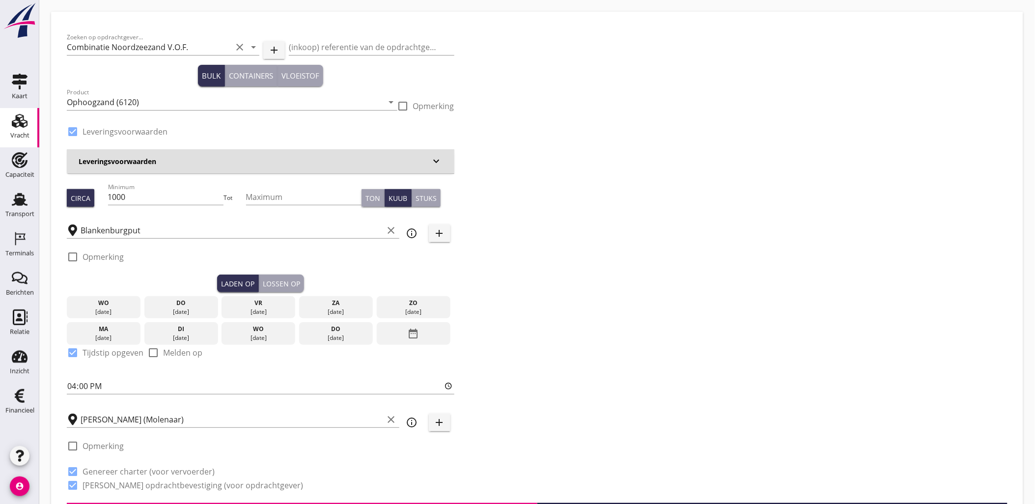
type input "1.15"
radio input "false"
radio input "true"
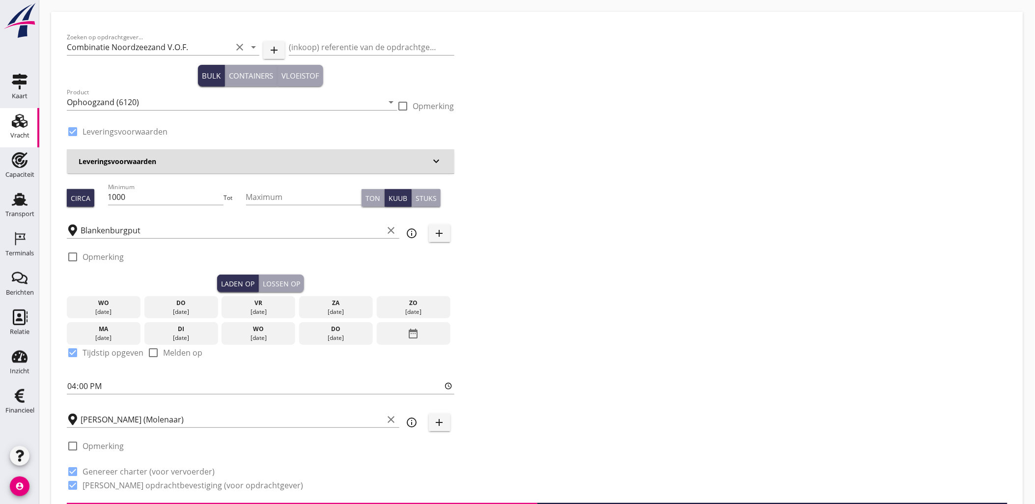
radio input "false"
radio input "true"
type input "1.15"
radio input "false"
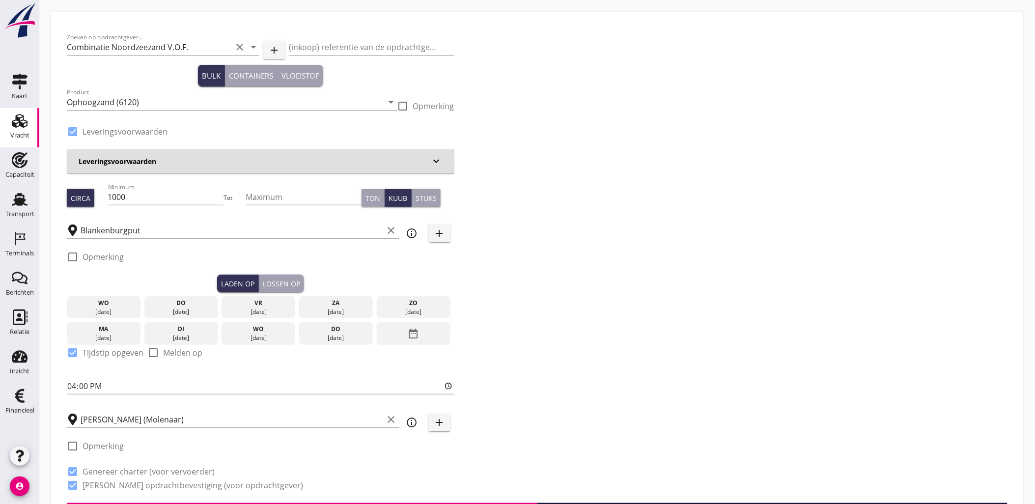
radio input "false"
radio input "true"
radio input "false"
radio input "true"
click at [149, 418] on input "Zeker Zand (Molenaar)" at bounding box center [232, 420] width 303 height 16
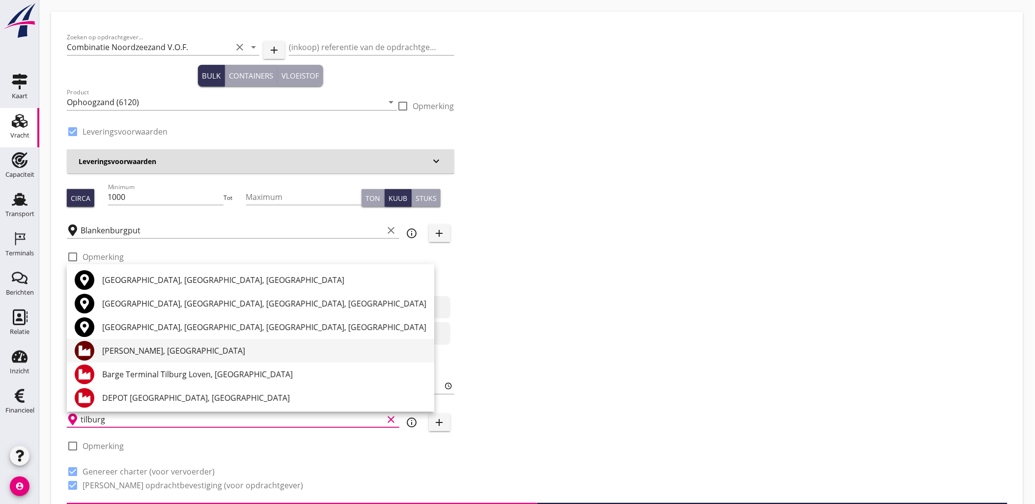
click at [203, 347] on div "[PERSON_NAME], [GEOGRAPHIC_DATA]" at bounding box center [264, 351] width 324 height 12
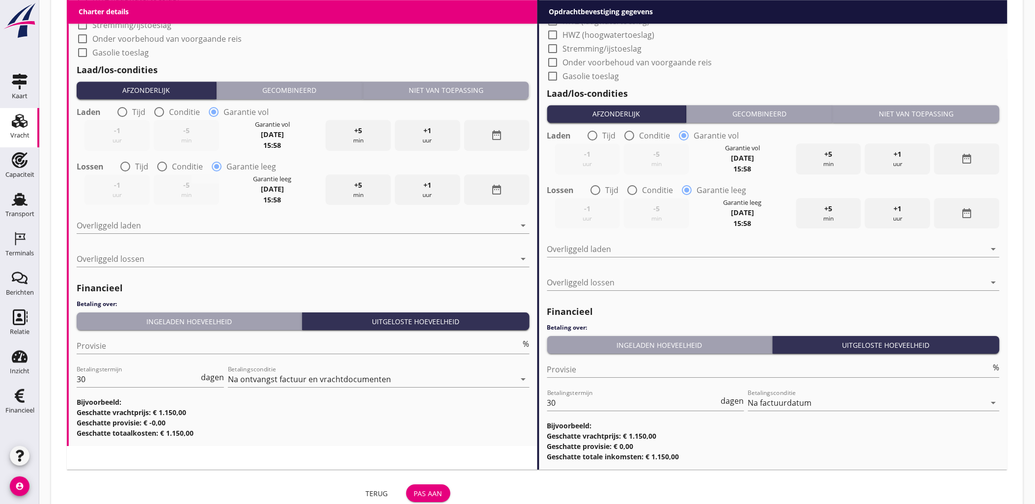
scroll to position [999, 0]
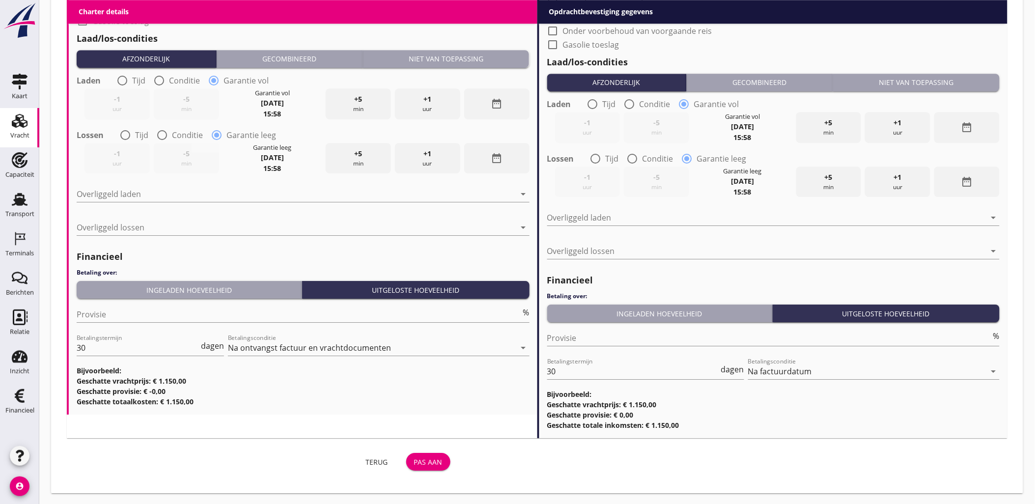
type input "[PERSON_NAME], [GEOGRAPHIC_DATA]"
click at [430, 457] on div "Pas aan" at bounding box center [428, 462] width 29 height 10
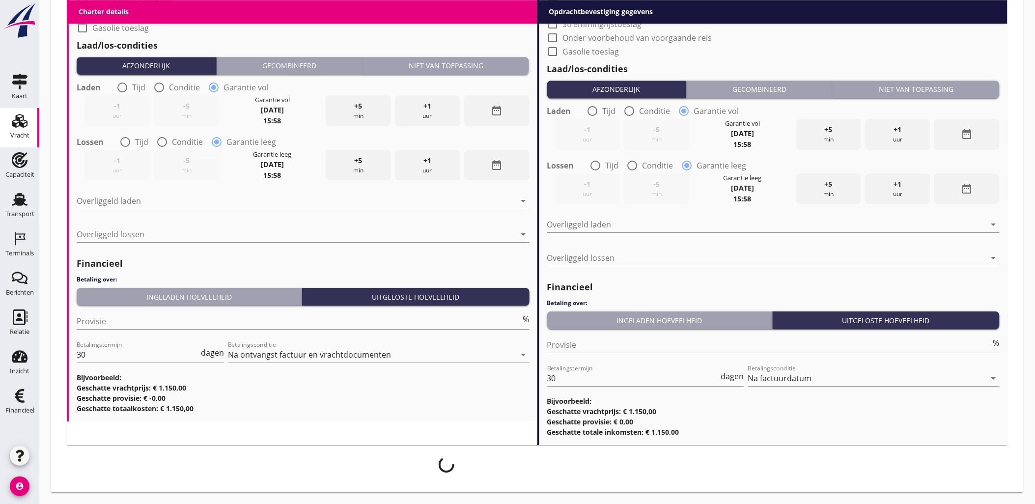
scroll to position [991, 0]
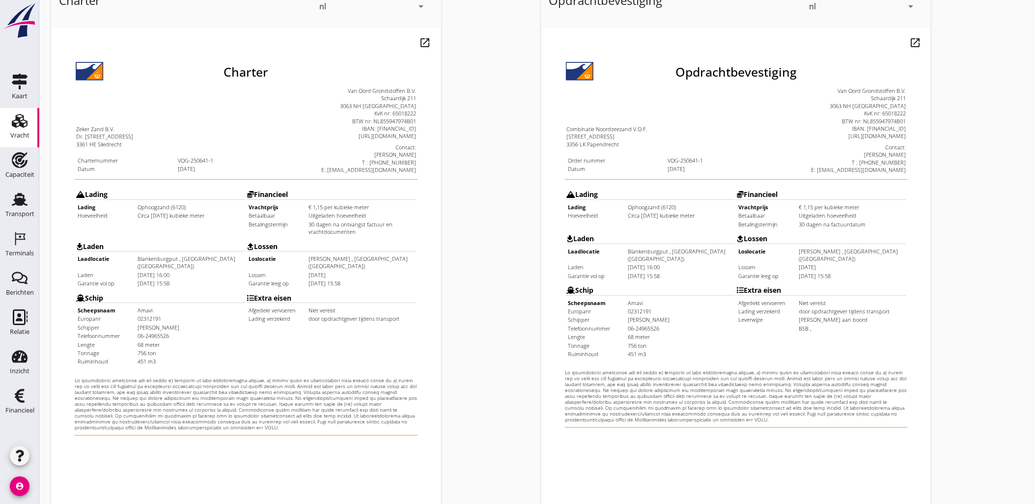
scroll to position [223, 0]
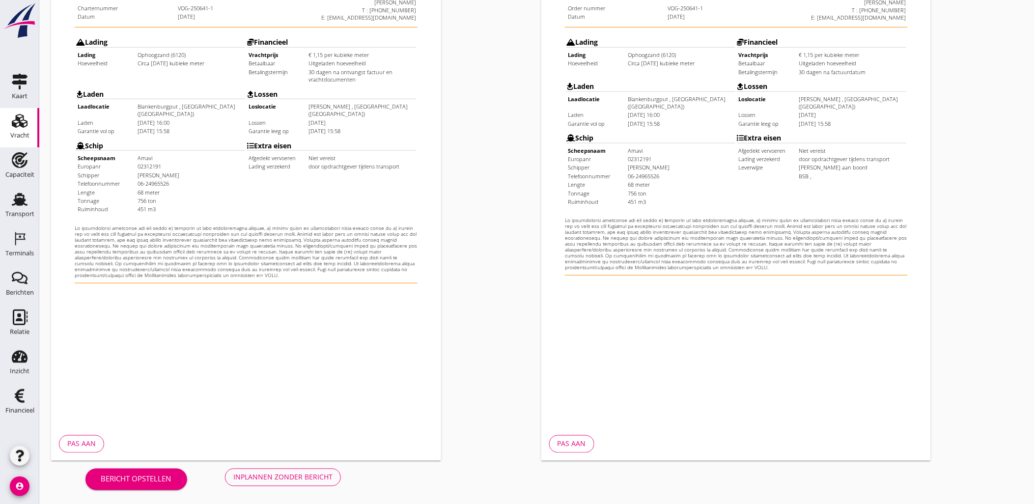
click at [332, 473] on button "Inplannen zonder bericht" at bounding box center [283, 478] width 116 height 18
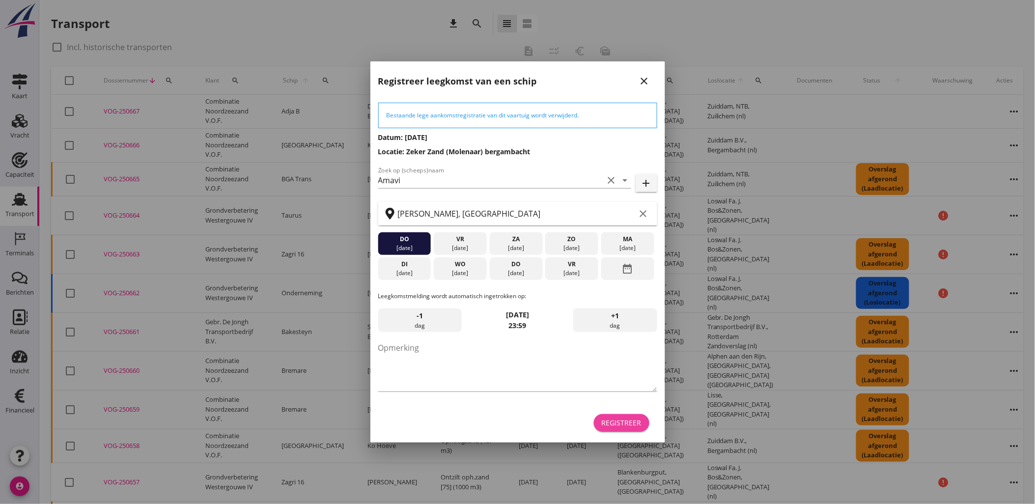
click at [613, 419] on div "Registreer" at bounding box center [622, 423] width 40 height 10
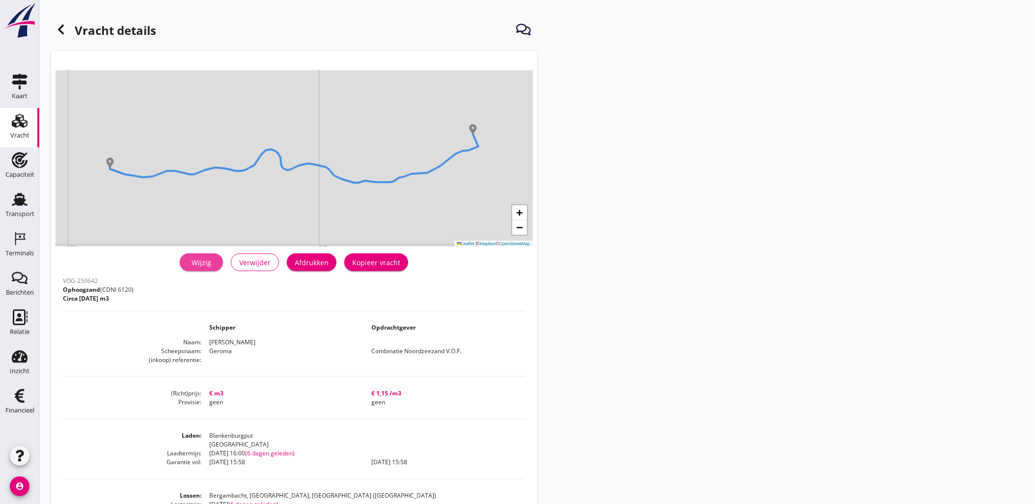
click at [216, 266] on link "Wijzig" at bounding box center [201, 263] width 43 height 18
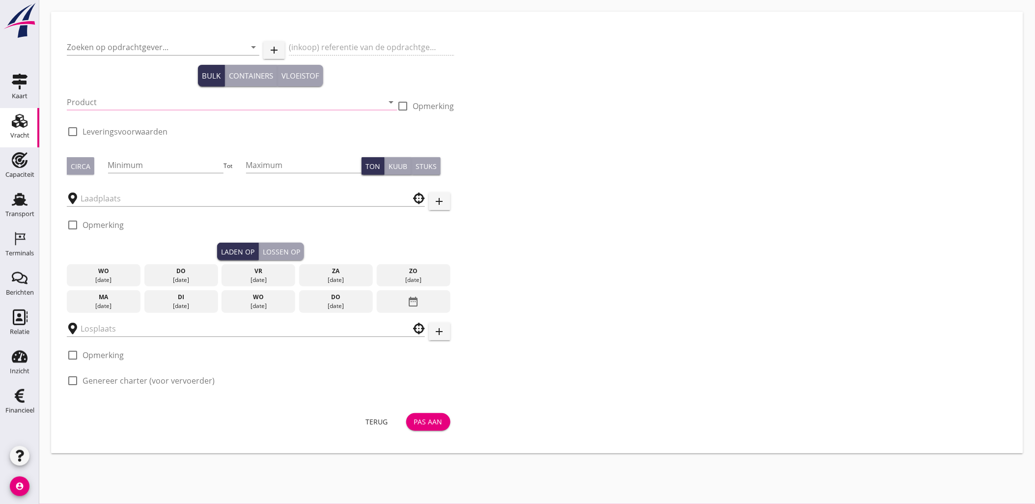
type input "Combinatie Noordzeezand V.O.F."
type input "Ophoogzand (6120)"
type input "1000"
type input "Bergambacht, [GEOGRAPHIC_DATA], [GEOGRAPHIC_DATA]"
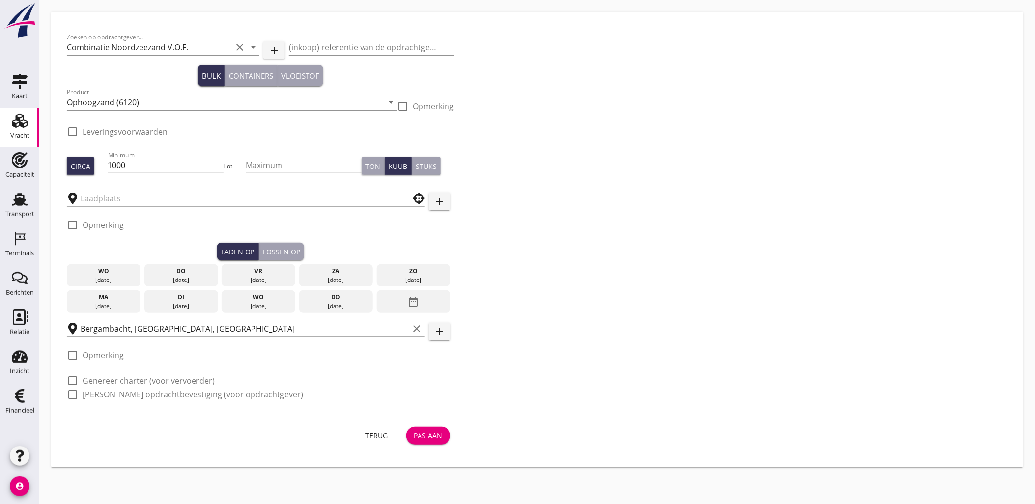
checkbox input "true"
type input "Blankenburgput"
checkbox input "true"
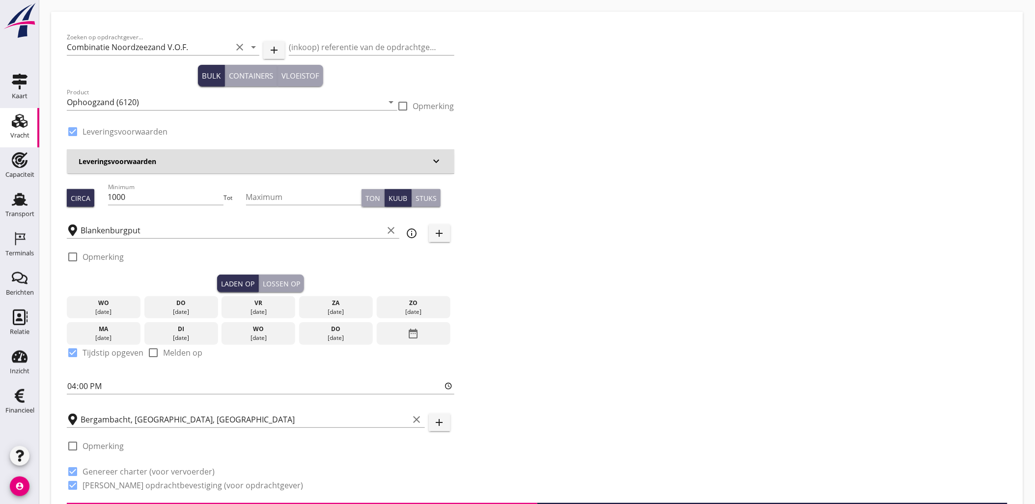
type input "0"
radio input "false"
radio input "true"
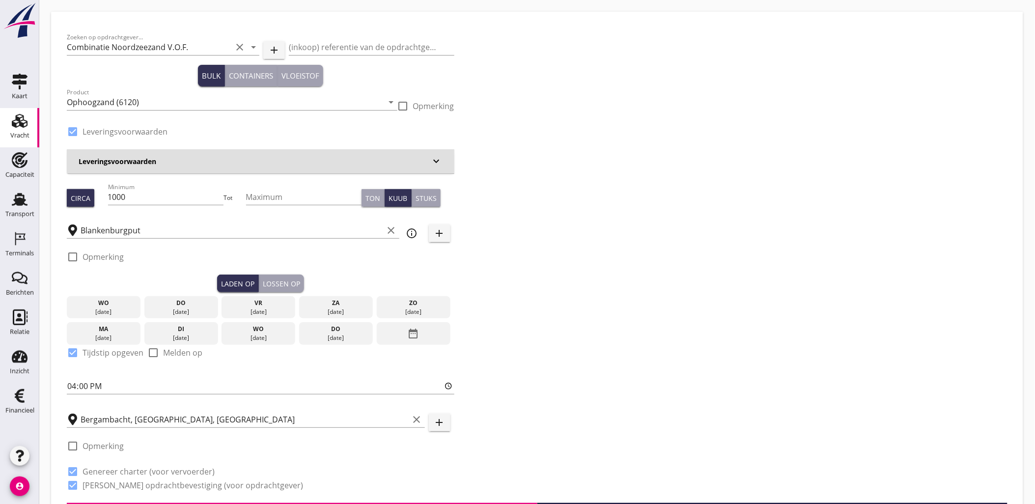
radio input "false"
radio input "true"
type input "1.15"
radio input "false"
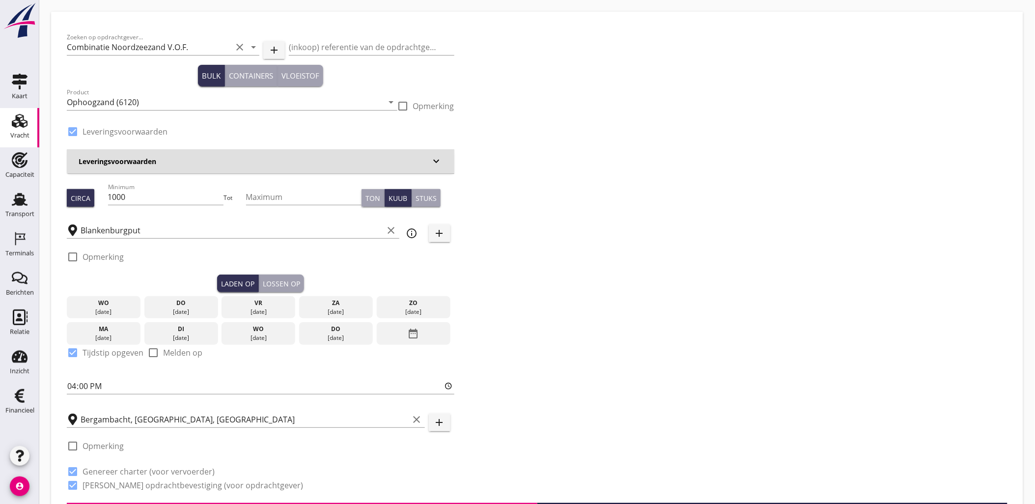
radio input "false"
radio input "true"
radio input "false"
radio input "true"
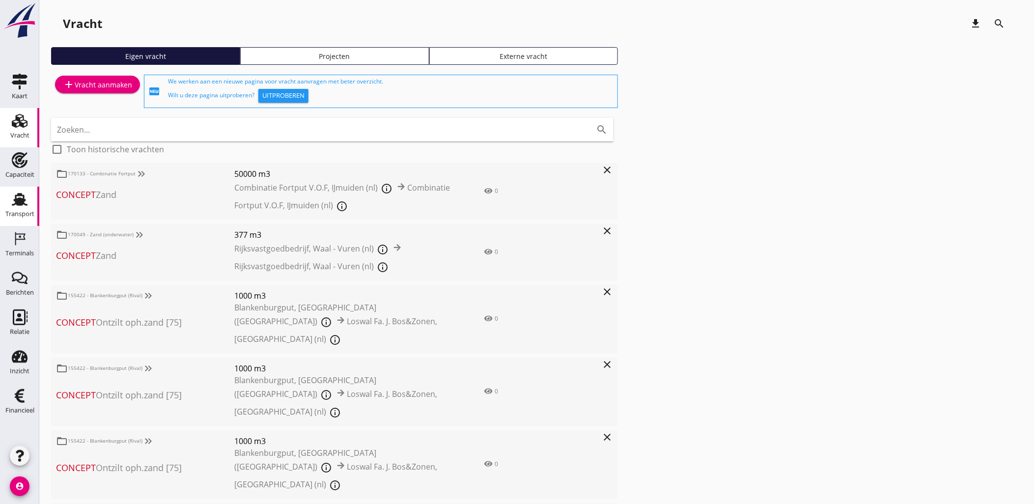
click at [24, 207] on div "Transport" at bounding box center [19, 214] width 29 height 14
